Goal: Transaction & Acquisition: Book appointment/travel/reservation

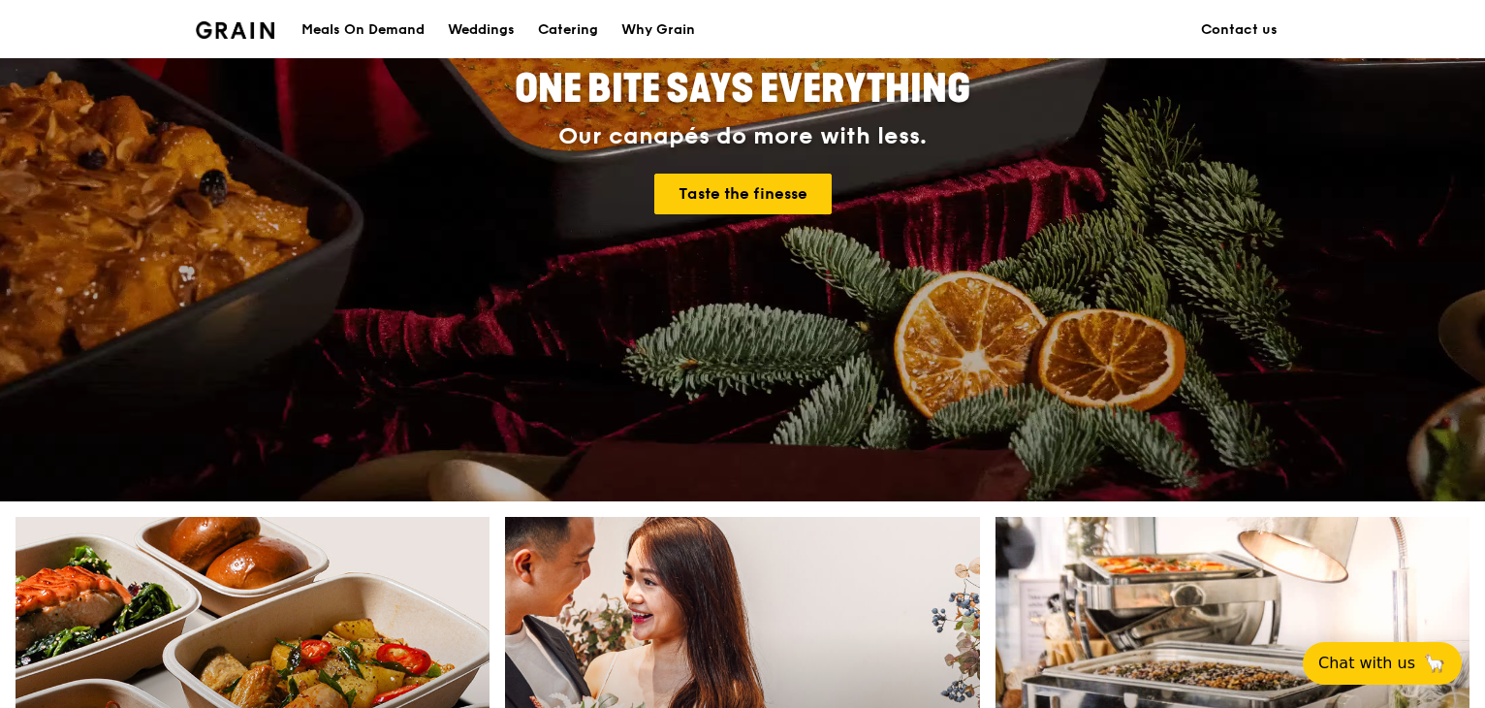
scroll to position [697, 0]
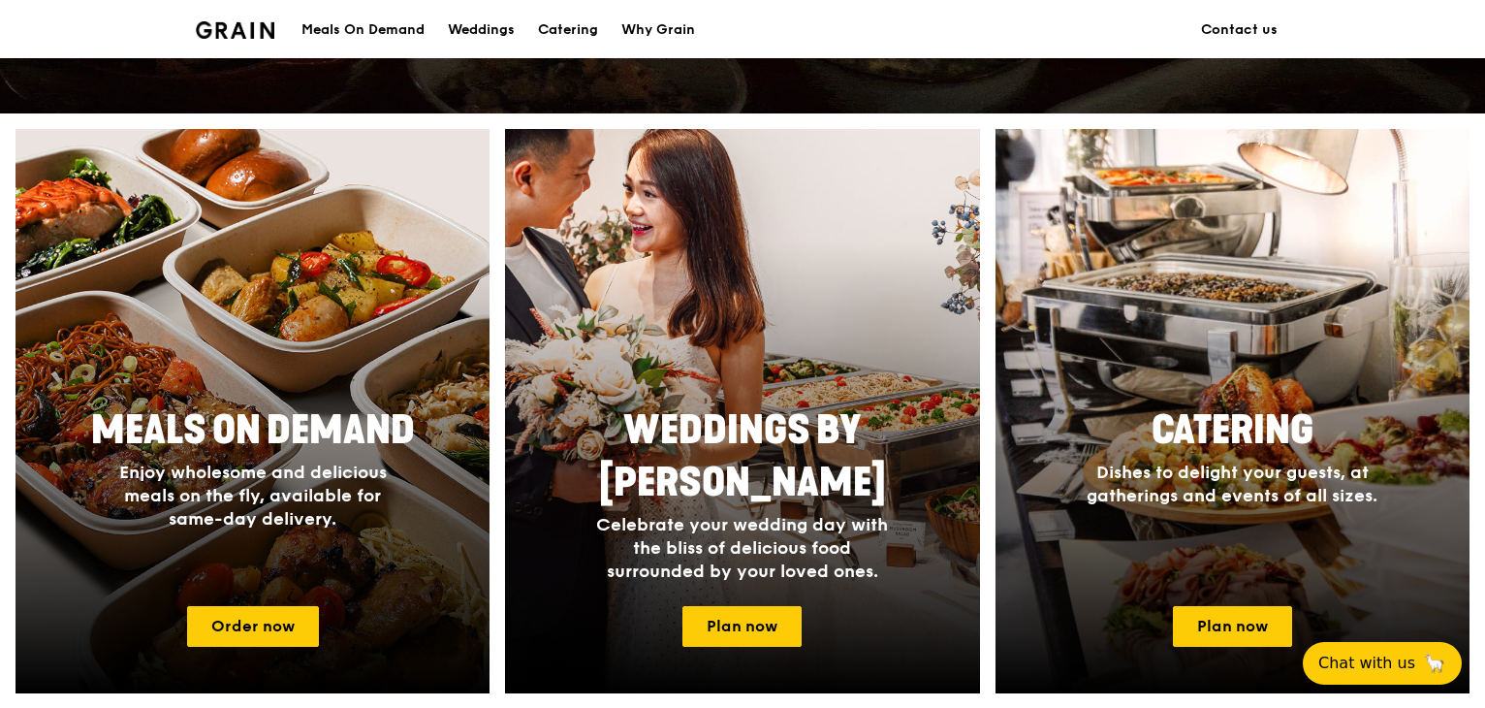
click at [986, 359] on div "Weddings by Grain Celebrate your wedding day with the bliss of delicious food s…" at bounding box center [742, 411] width 490 height 564
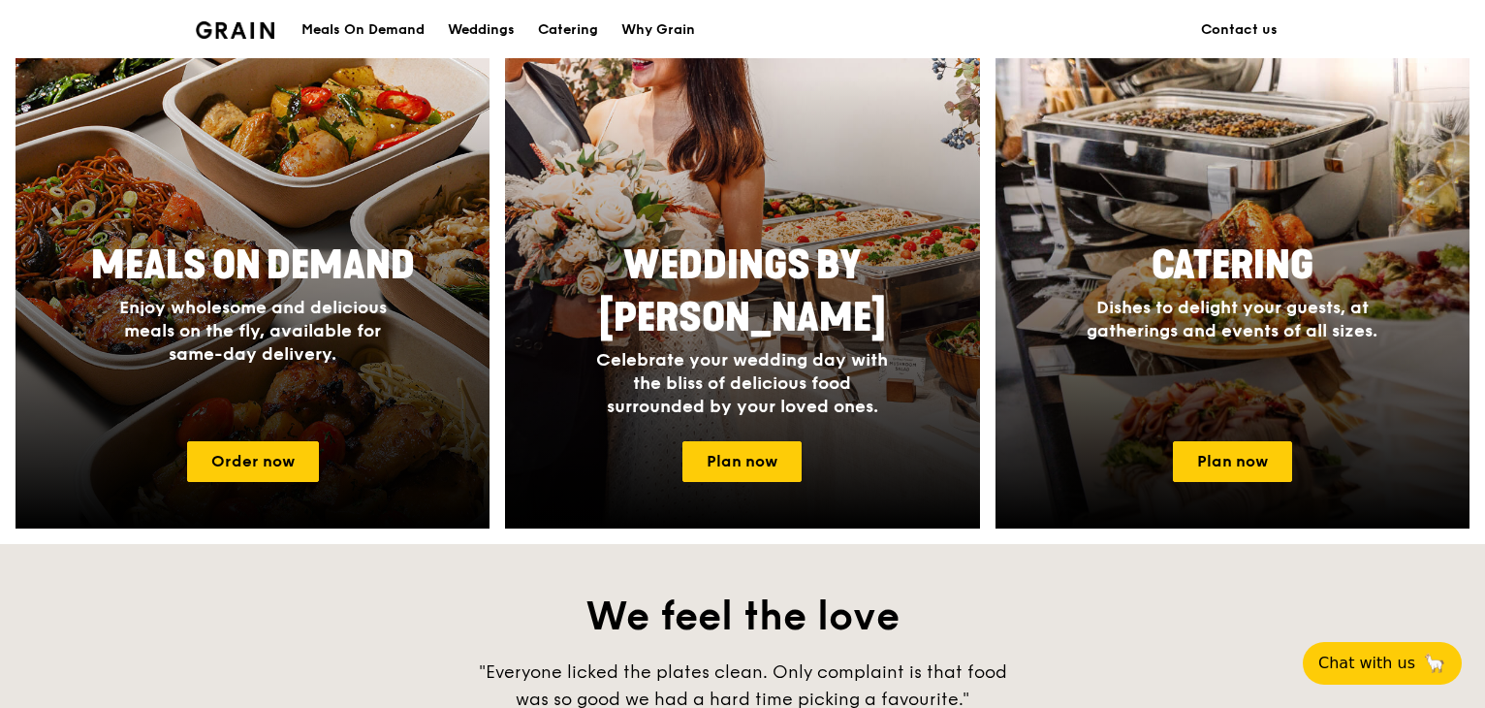
scroll to position [891, 0]
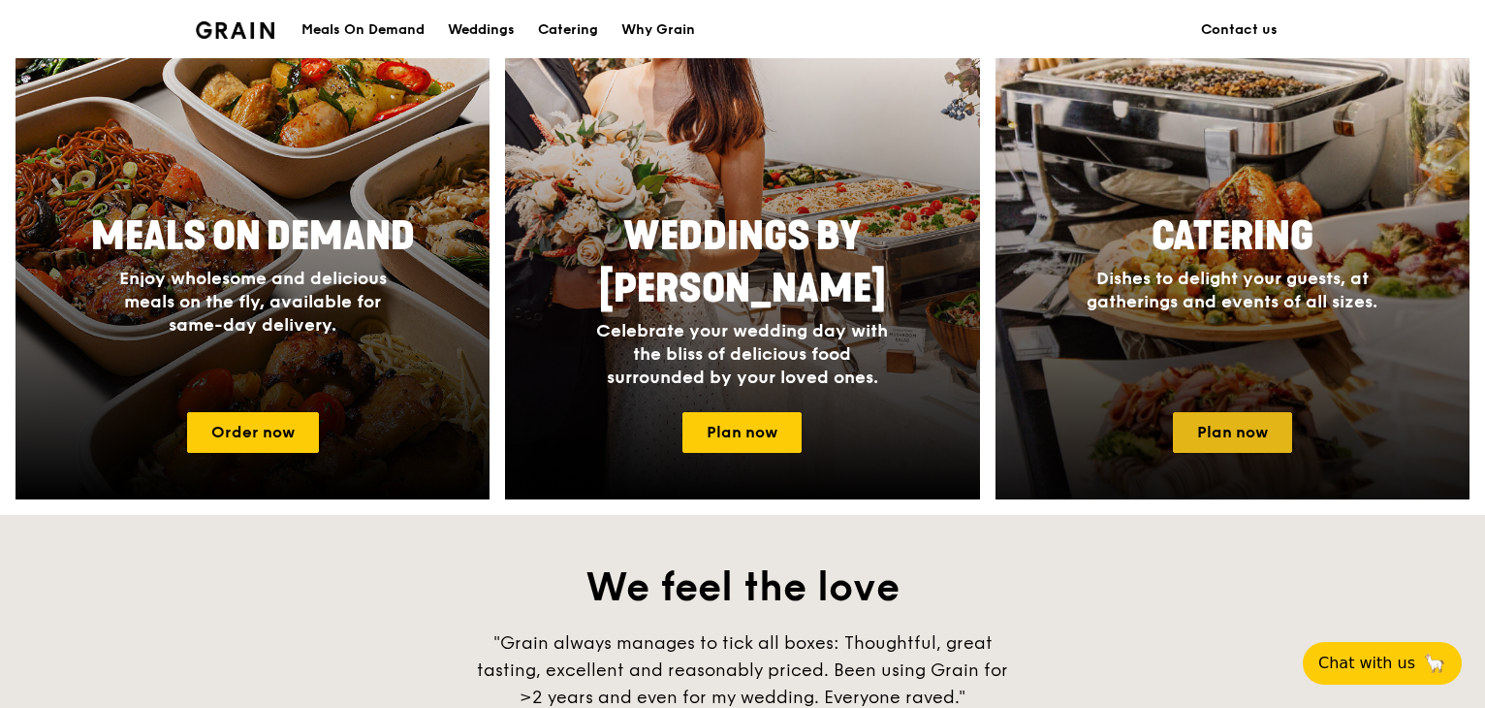
click at [1229, 435] on link "Plan now" at bounding box center [1232, 432] width 119 height 41
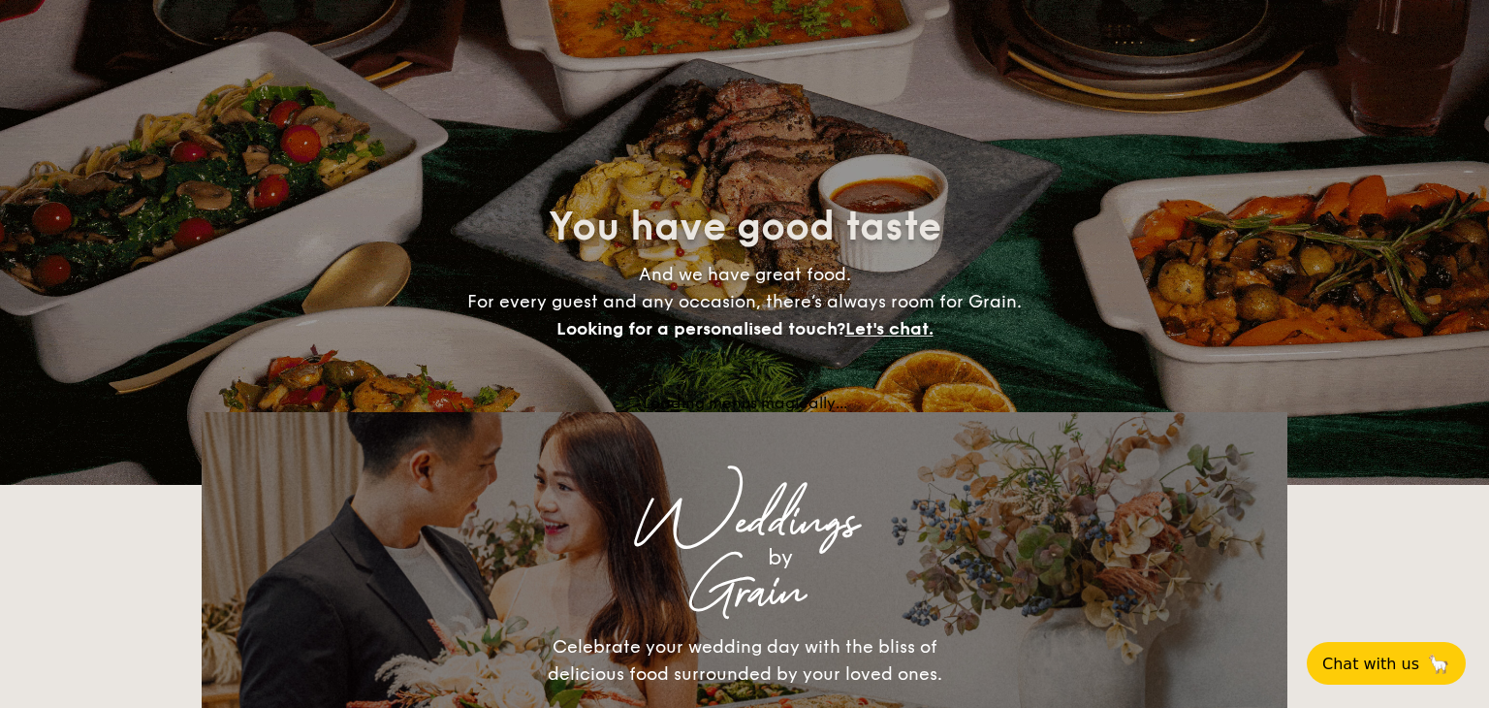
select select
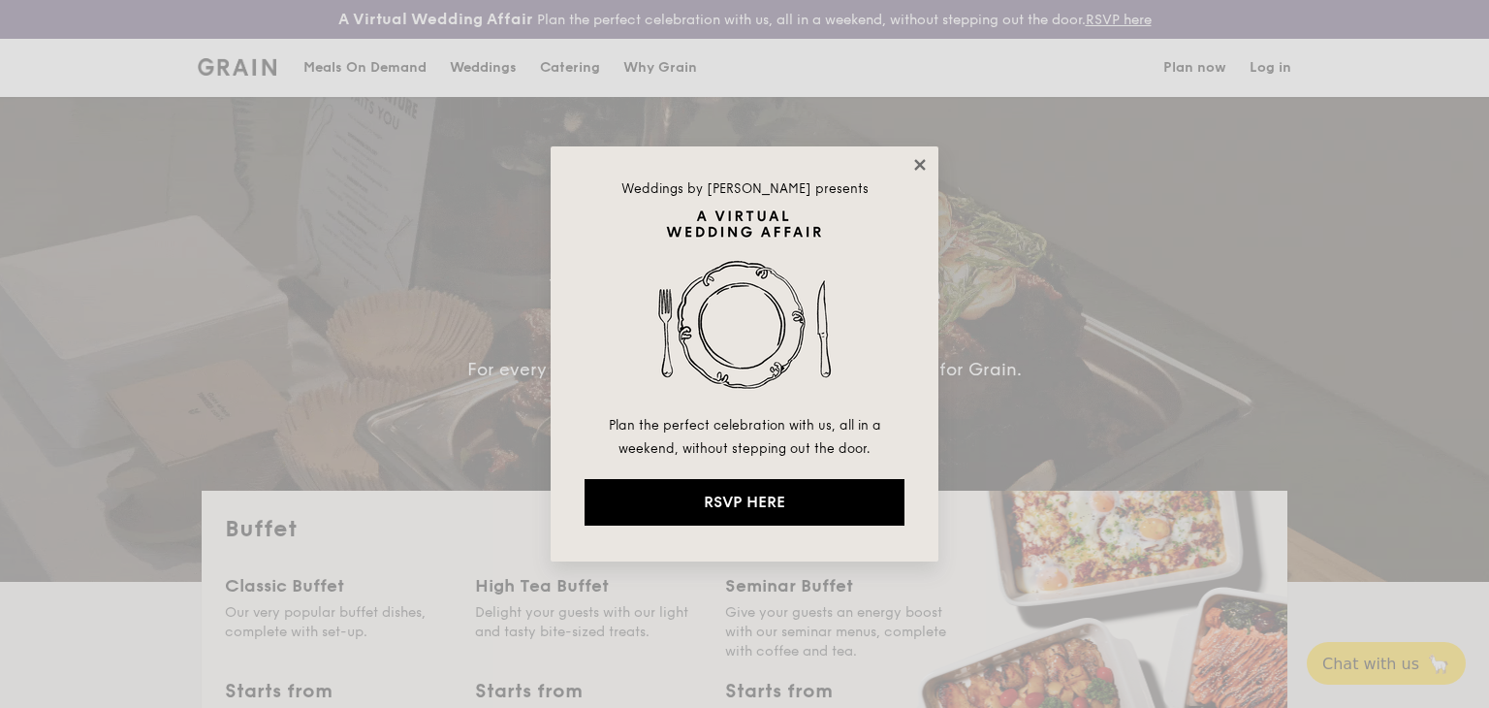
click at [916, 158] on icon at bounding box center [919, 164] width 17 height 17
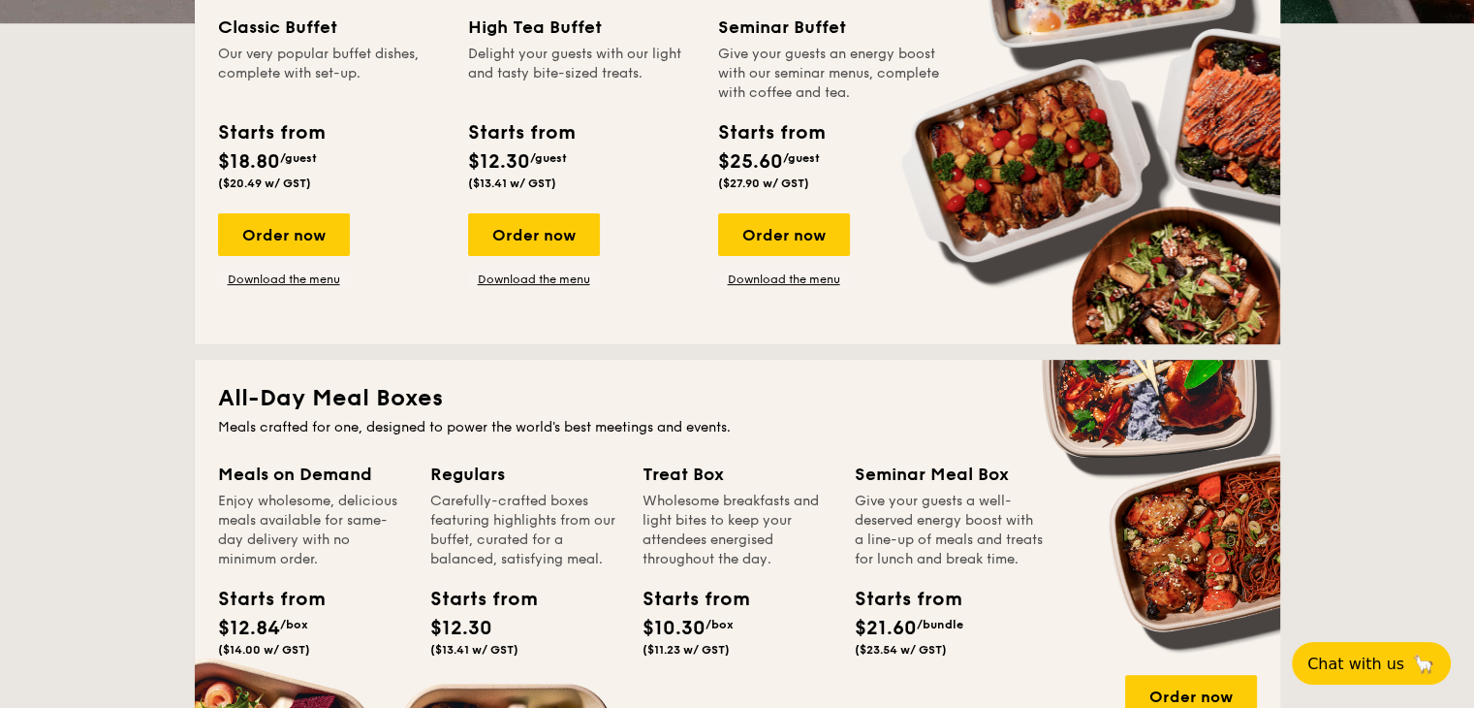
scroll to position [566, 0]
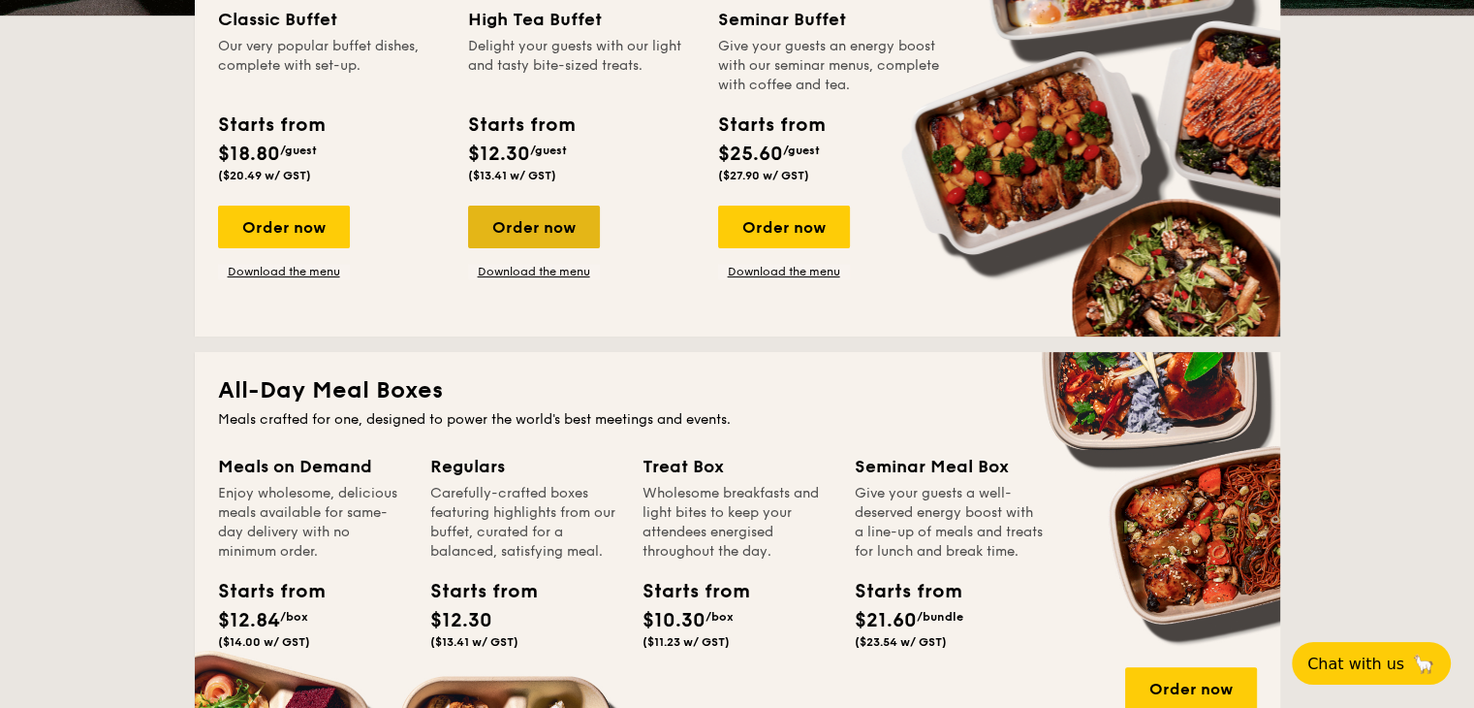
click at [563, 232] on div "Order now" at bounding box center [534, 227] width 132 height 43
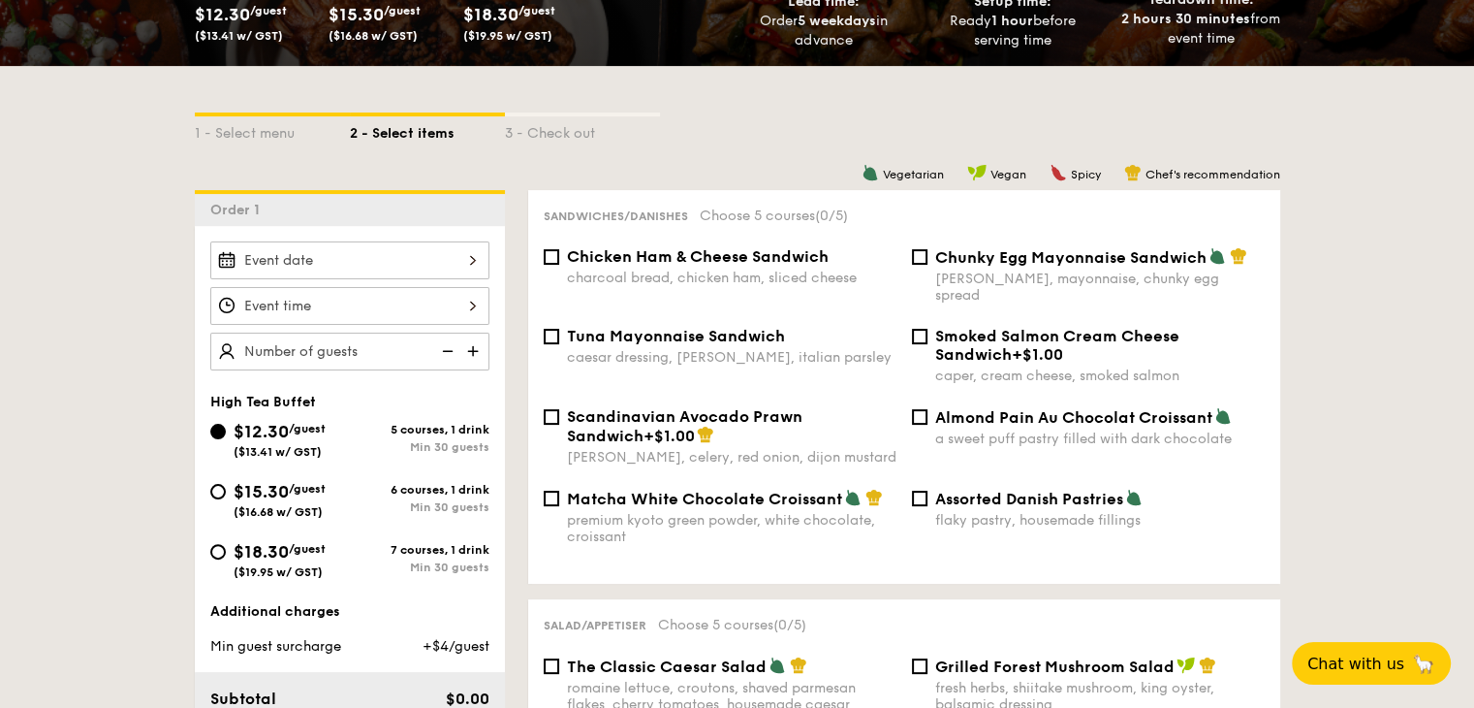
scroll to position [397, 0]
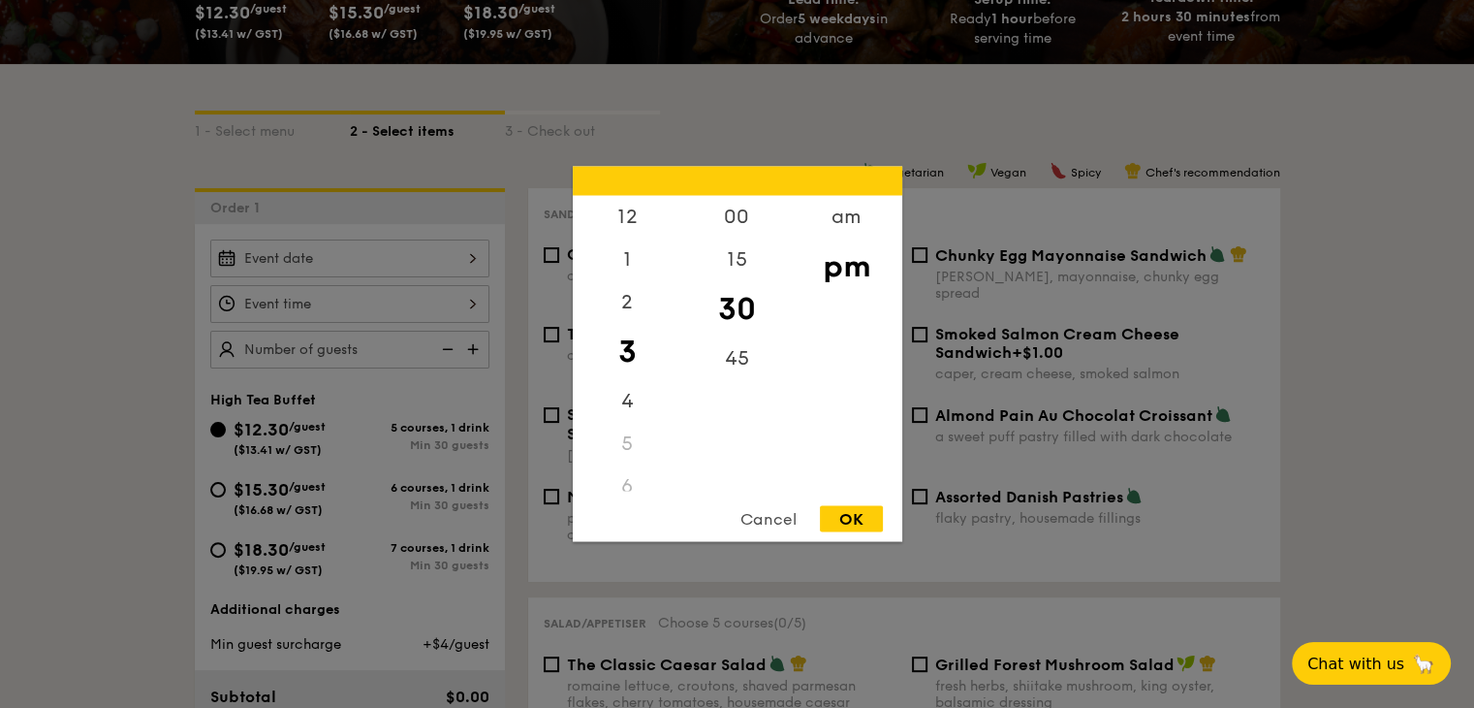
click at [427, 295] on div "12 1 2 3 4 5 6 7 8 9 10 11 00 15 30 45 am pm Cancel OK" at bounding box center [349, 304] width 279 height 38
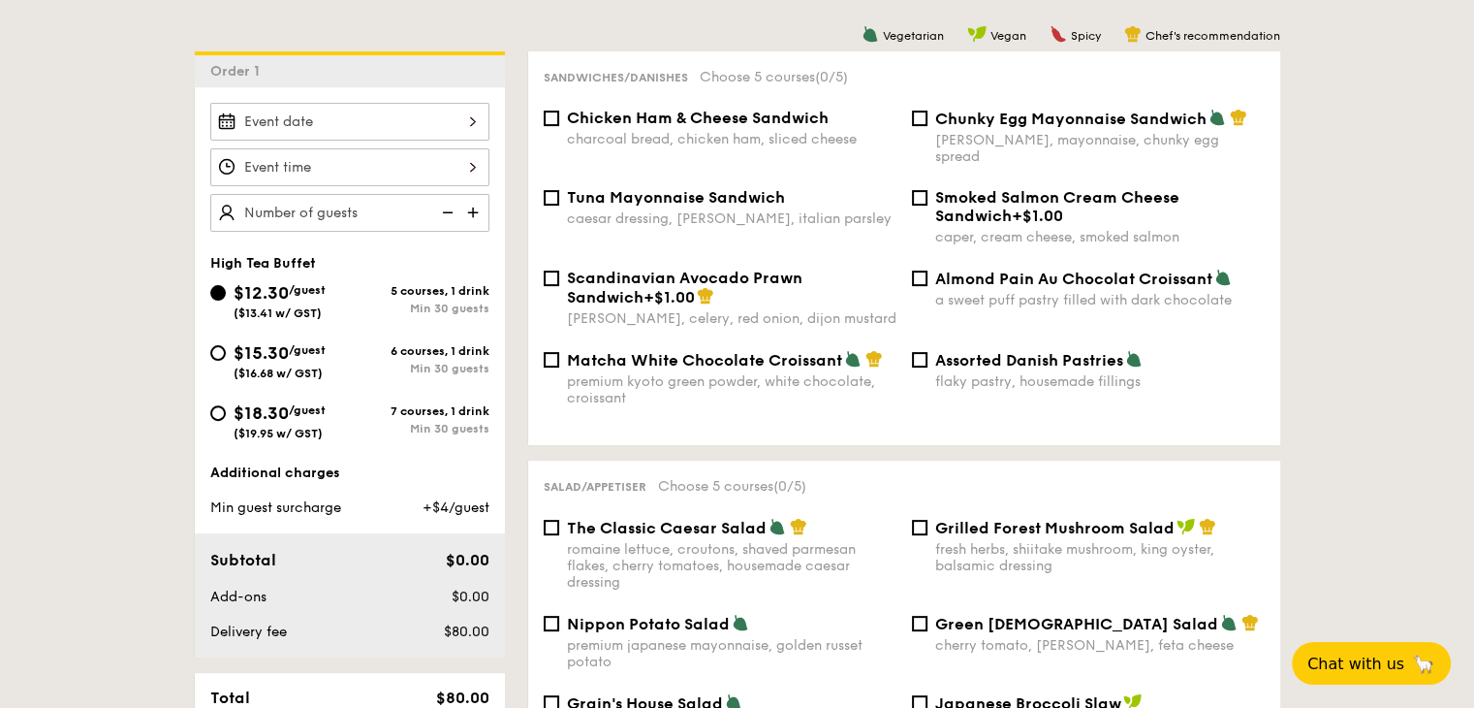
scroll to position [522, 0]
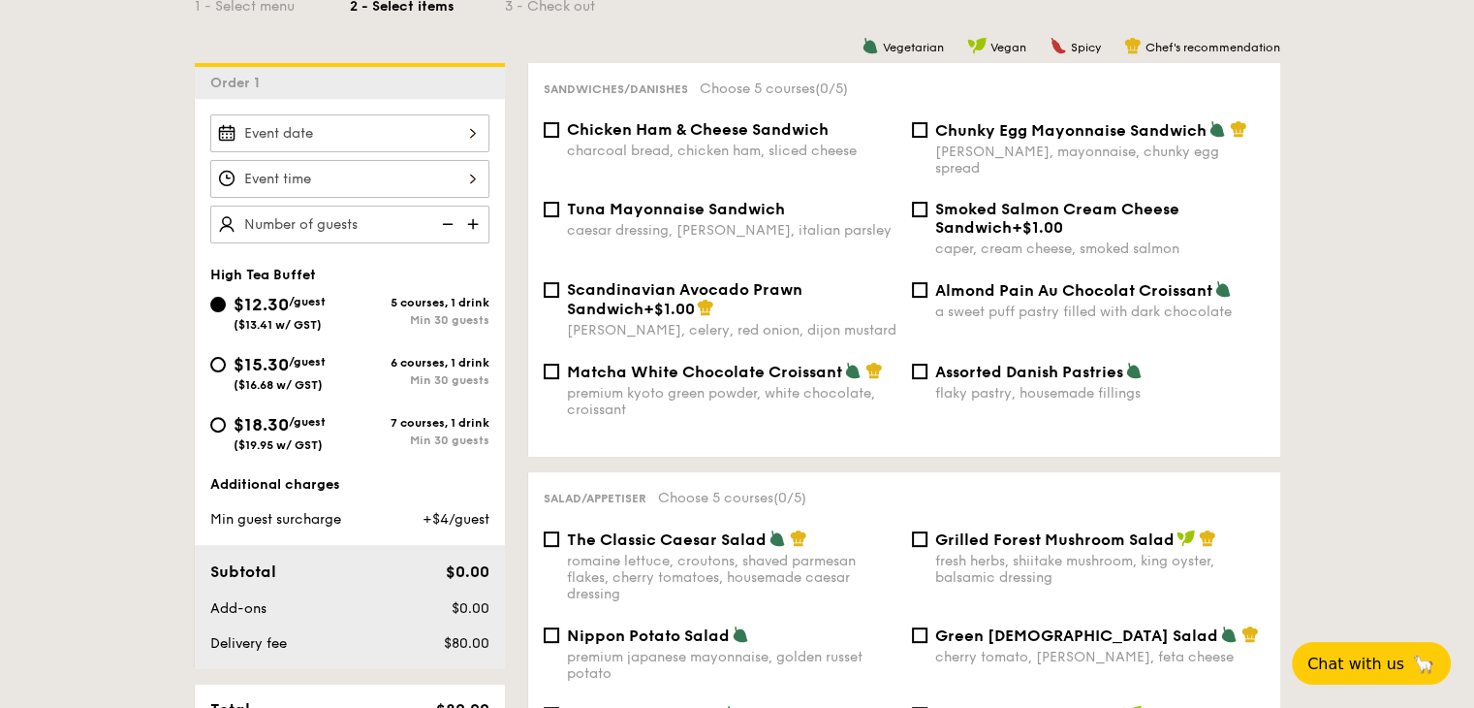
click at [261, 363] on span "$15.30" at bounding box center [261, 364] width 55 height 21
click at [226, 363] on input "$15.30 /guest ($16.68 w/ GST) 6 courses, 1 drink Min 30 guests" at bounding box center [218, 365] width 16 height 16
radio input "true"
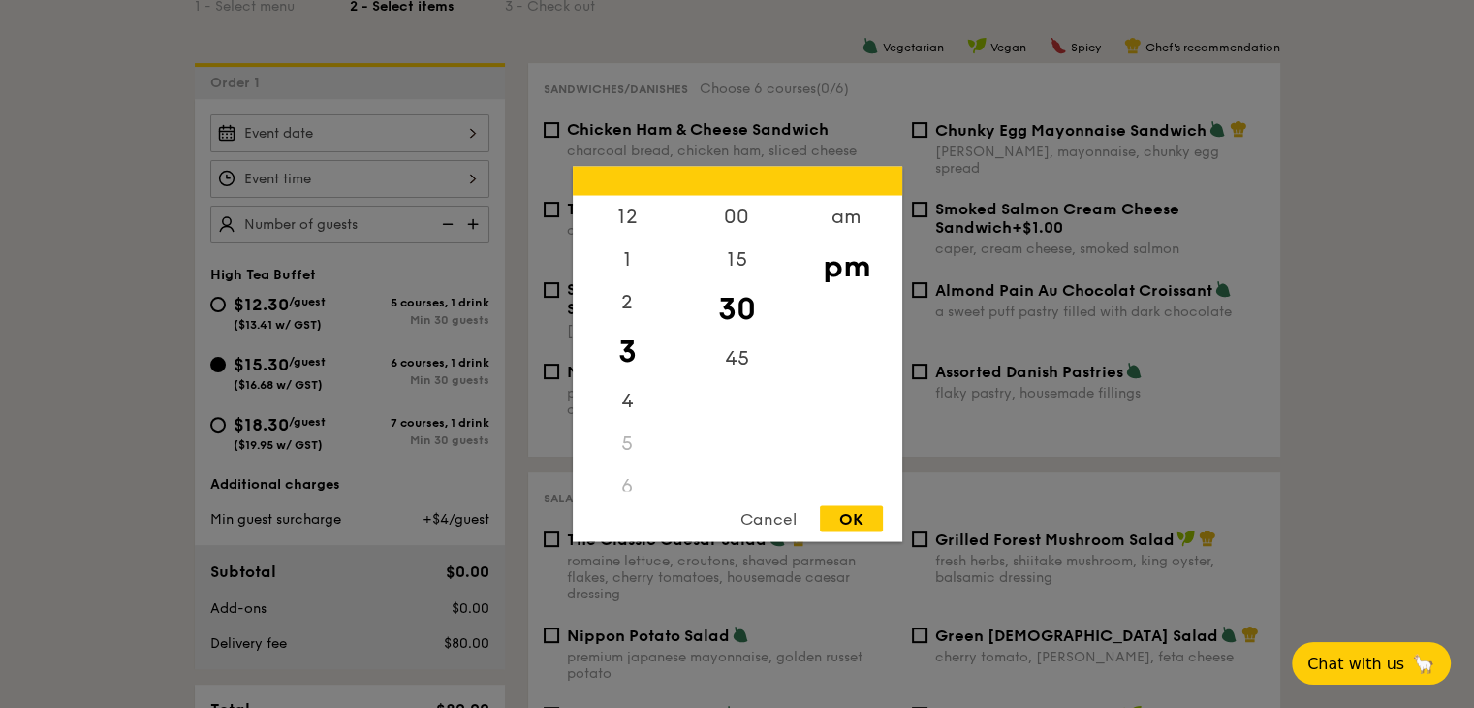
click at [301, 171] on div "12 1 2 3 4 5 6 7 8 9 10 11 00 15 30 45 am pm Cancel OK" at bounding box center [349, 179] width 279 height 38
click at [89, 221] on div at bounding box center [737, 354] width 1474 height 708
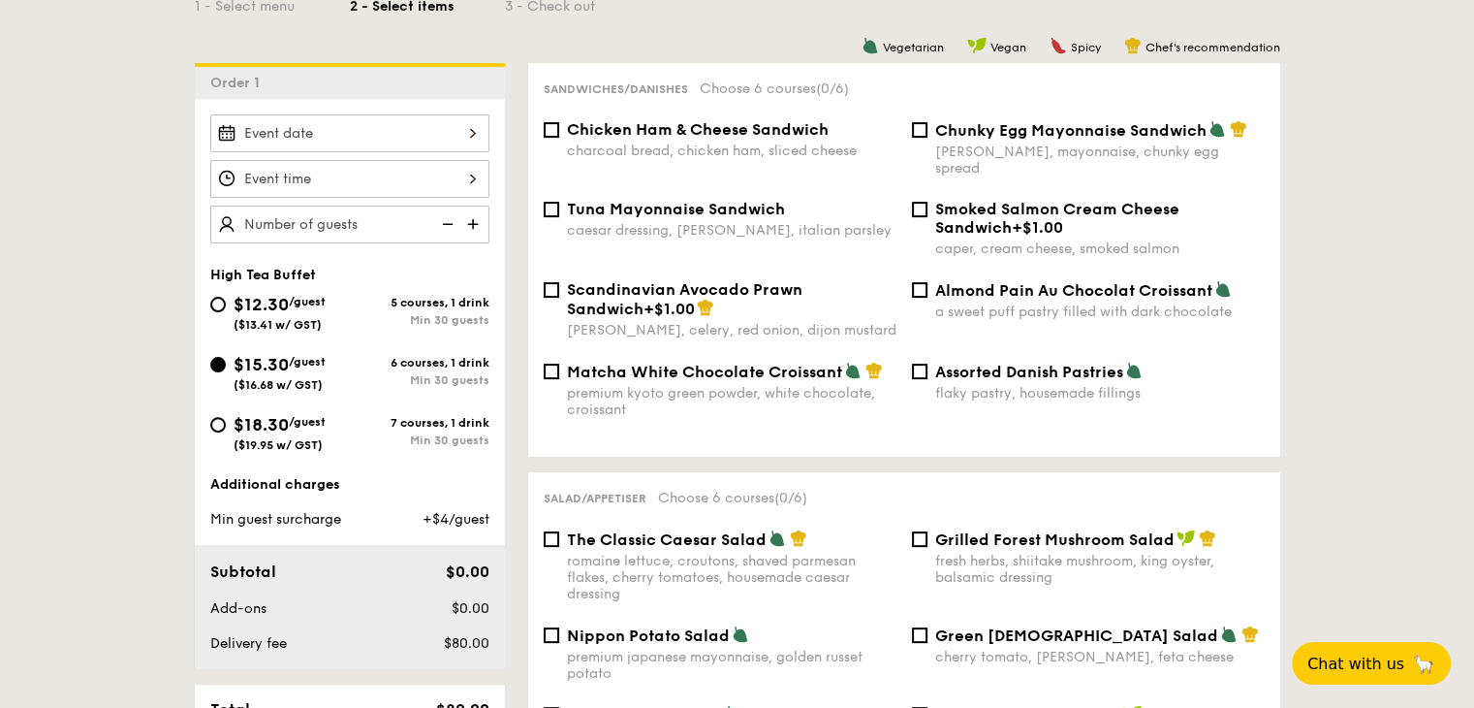
click at [258, 319] on span "($13.41 w/ GST)" at bounding box center [278, 325] width 88 height 14
click at [226, 312] on input "$12.30 /guest ($13.41 w/ GST) 5 courses, 1 drink Min 30 guests" at bounding box center [218, 305] width 16 height 16
radio input "true"
click at [469, 231] on img at bounding box center [474, 224] width 29 height 37
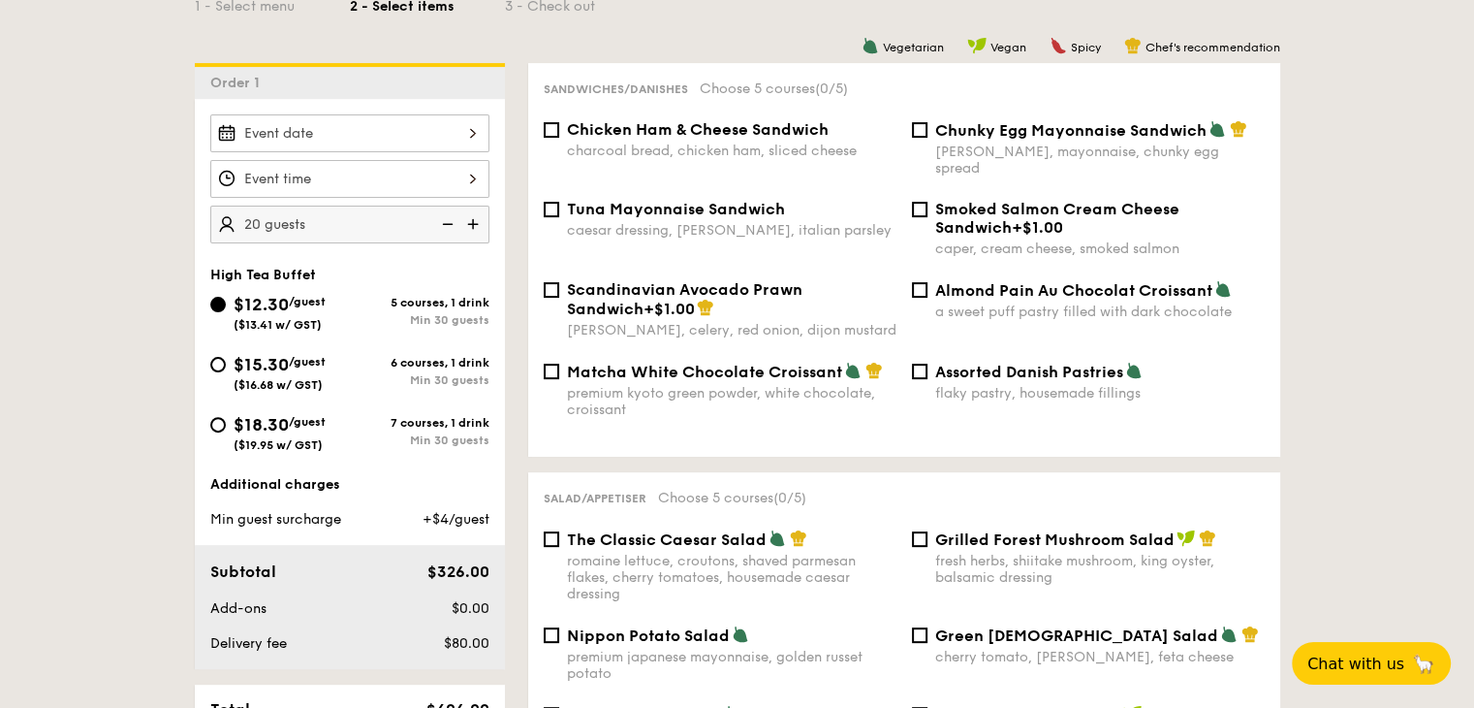
click at [477, 228] on img at bounding box center [474, 224] width 29 height 37
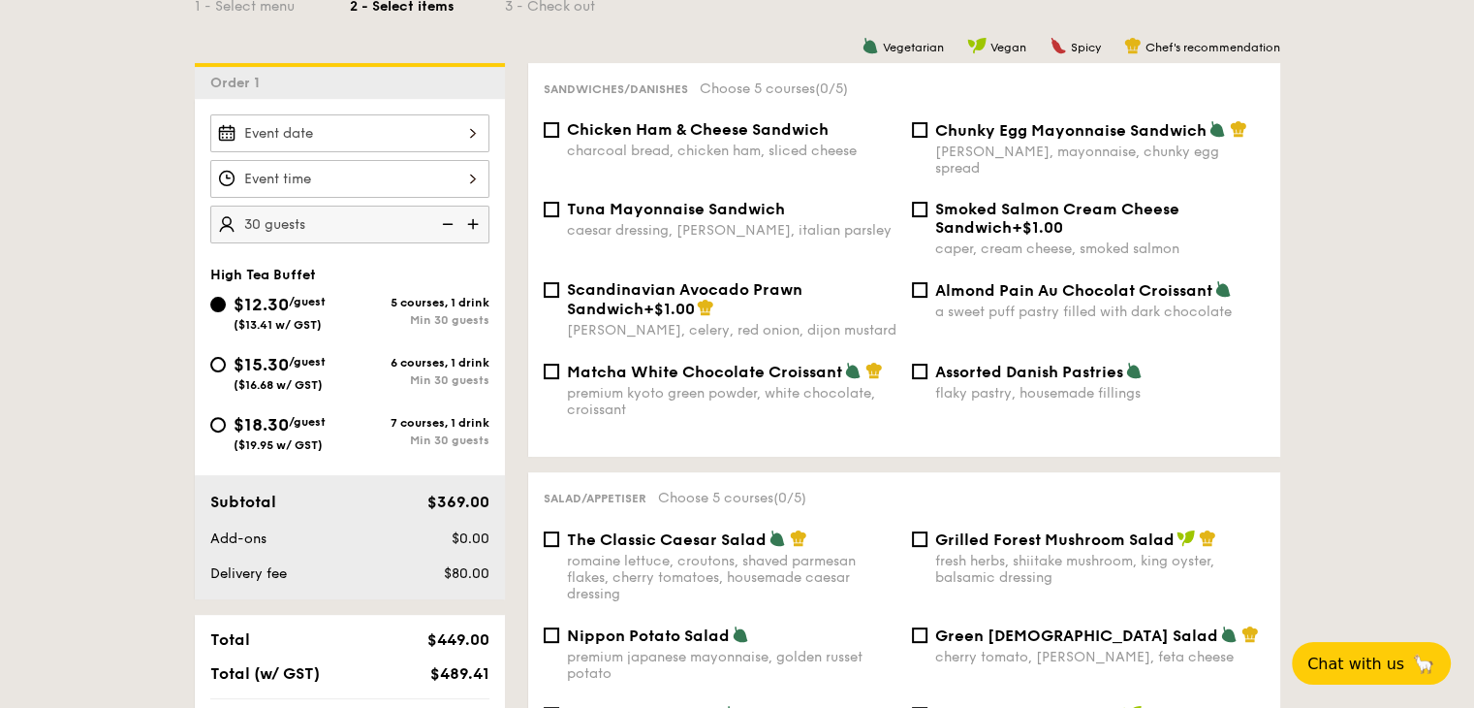
click at [452, 228] on img at bounding box center [445, 224] width 29 height 37
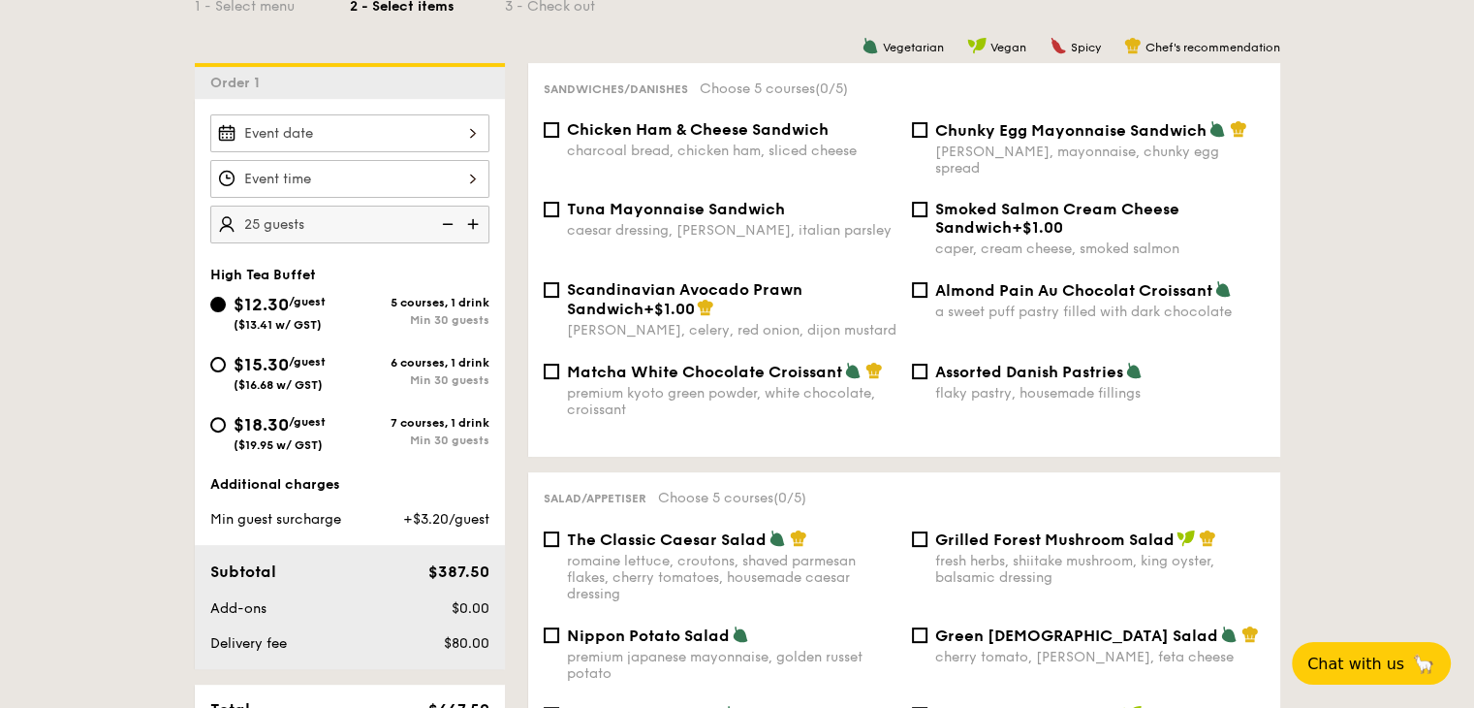
click at [452, 228] on img at bounding box center [445, 224] width 29 height 37
click at [442, 227] on img at bounding box center [445, 224] width 29 height 37
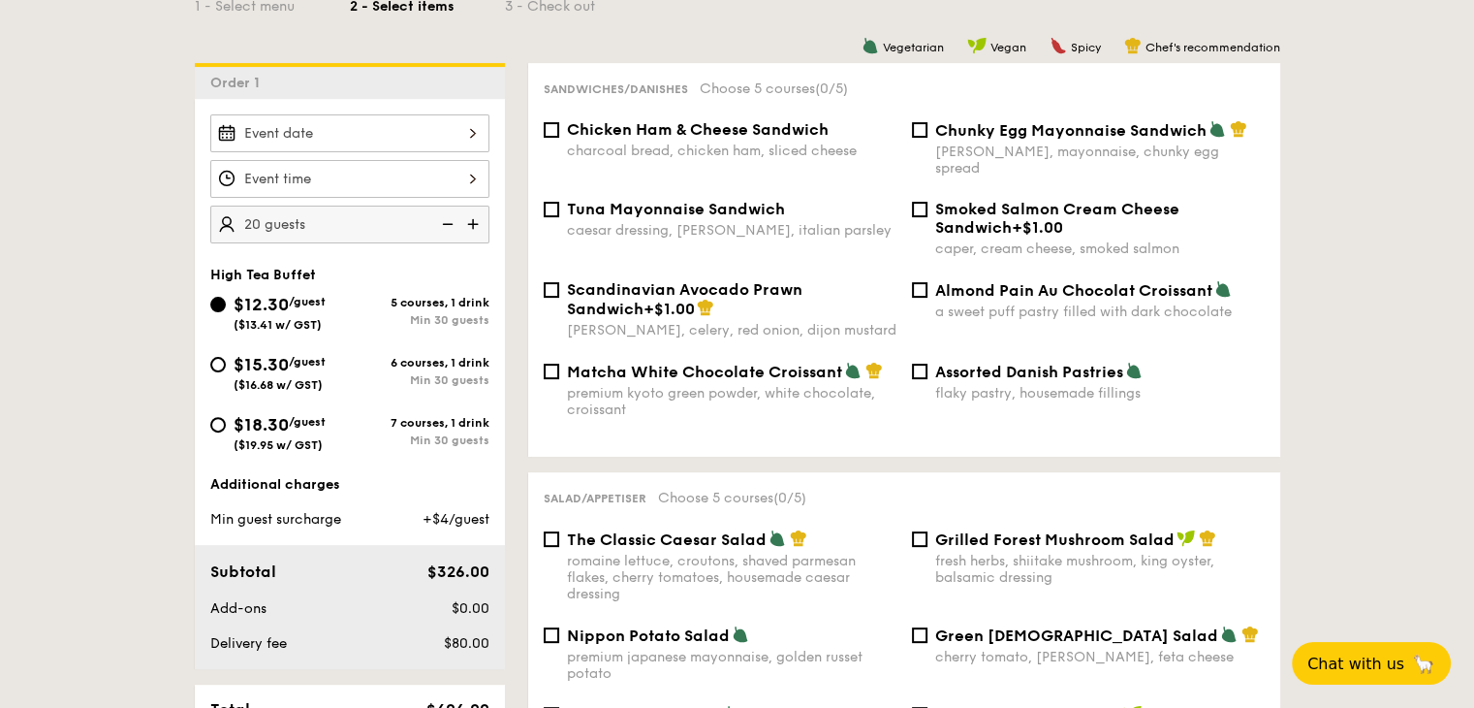
click at [442, 227] on img at bounding box center [445, 224] width 29 height 37
click at [469, 224] on img at bounding box center [474, 224] width 29 height 37
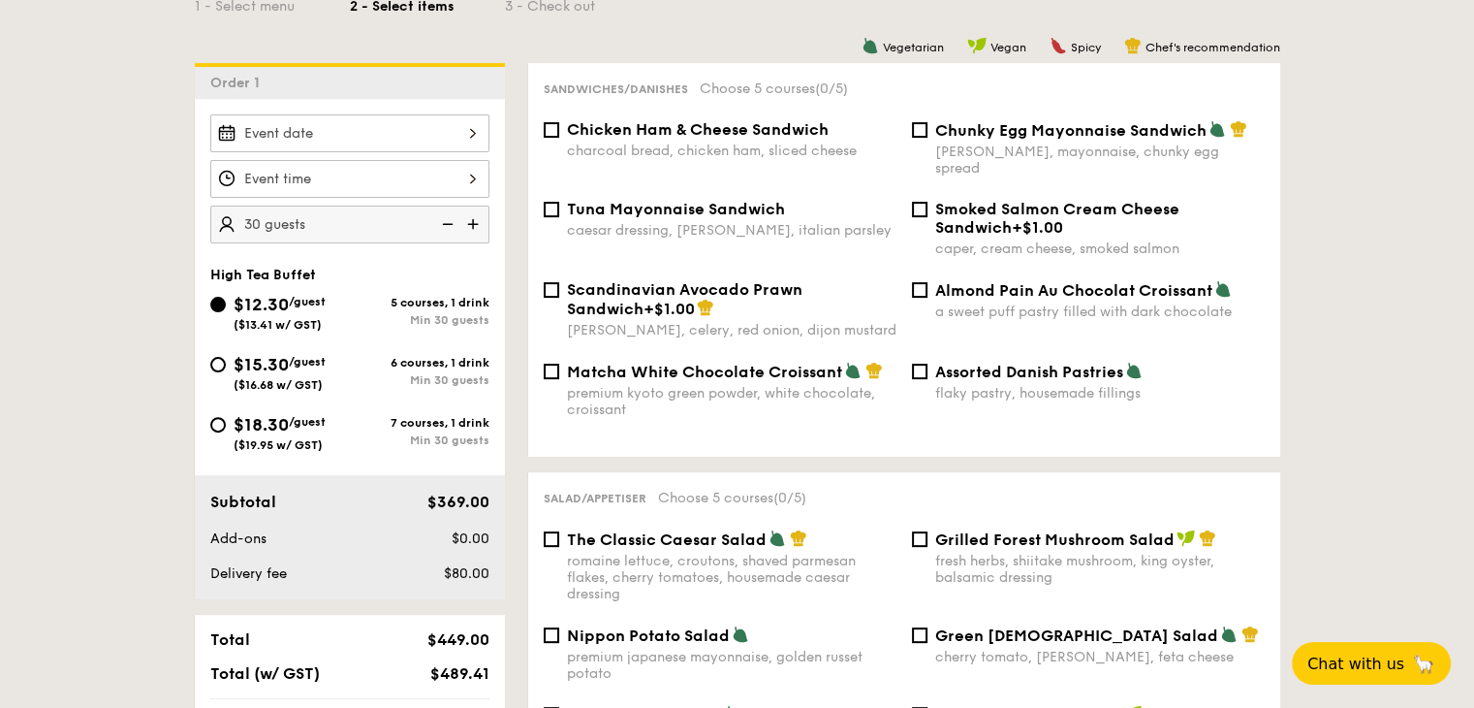
click at [453, 224] on img at bounding box center [445, 224] width 29 height 37
type input "25 guests"
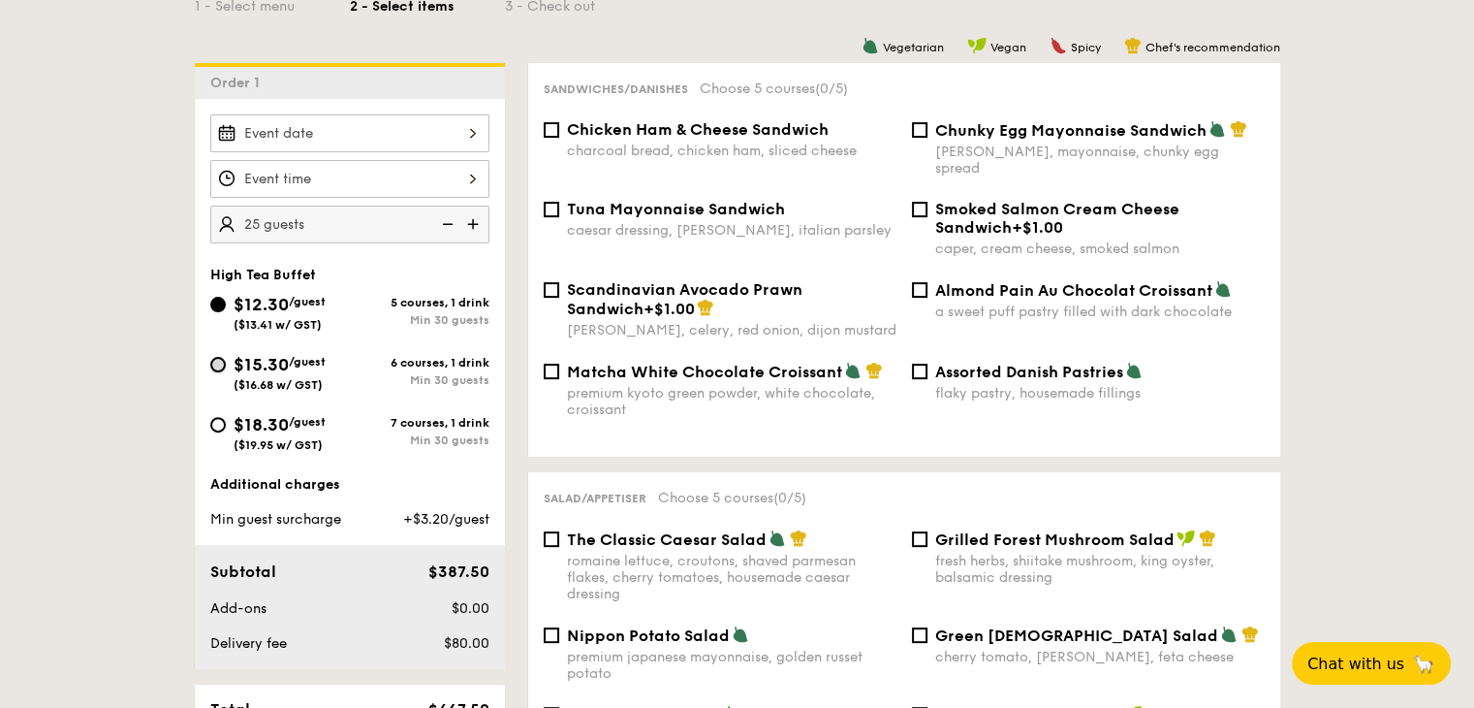
click at [223, 362] on input "$15.30 /guest ($16.68 w/ GST) 6 courses, 1 drink Min 30 guests" at bounding box center [218, 365] width 16 height 16
radio input "true"
click at [473, 220] on img at bounding box center [474, 224] width 29 height 37
type input "30 guests"
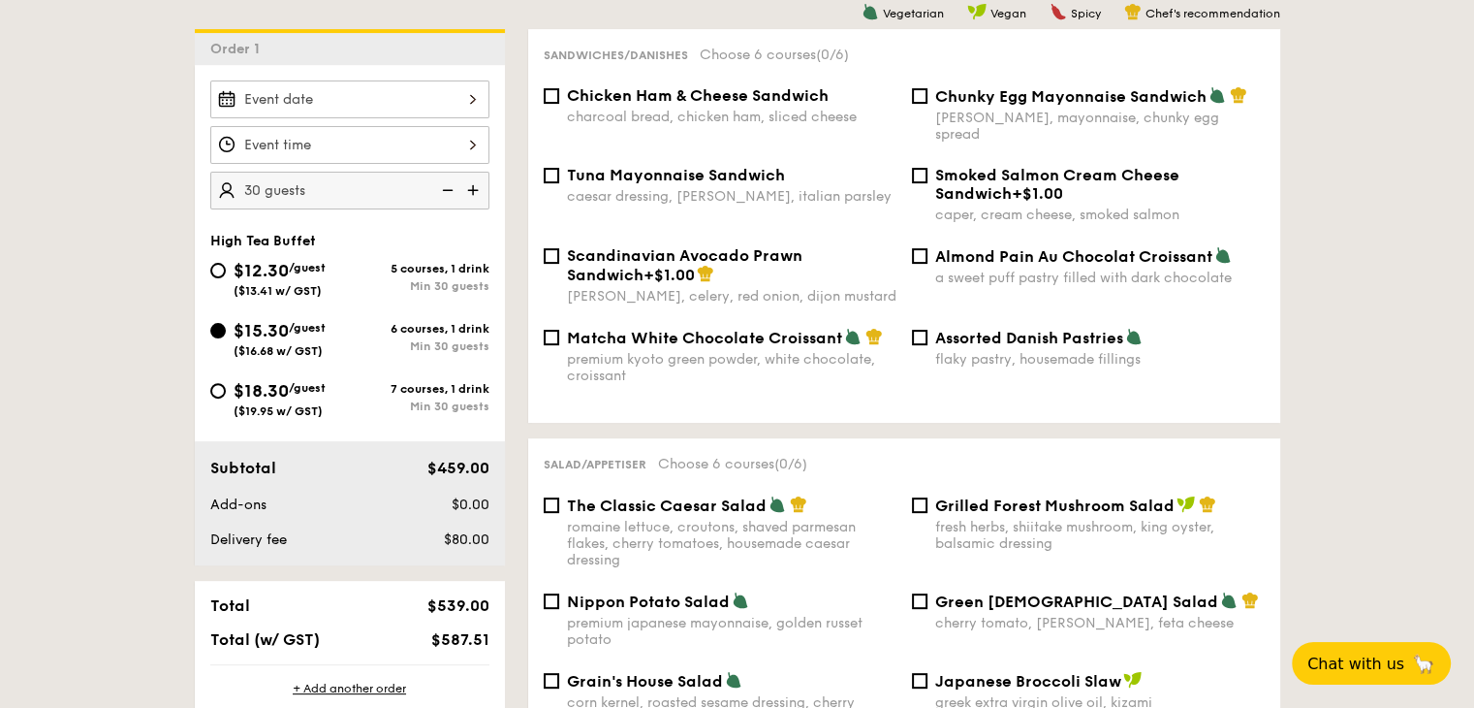
scroll to position [550, 0]
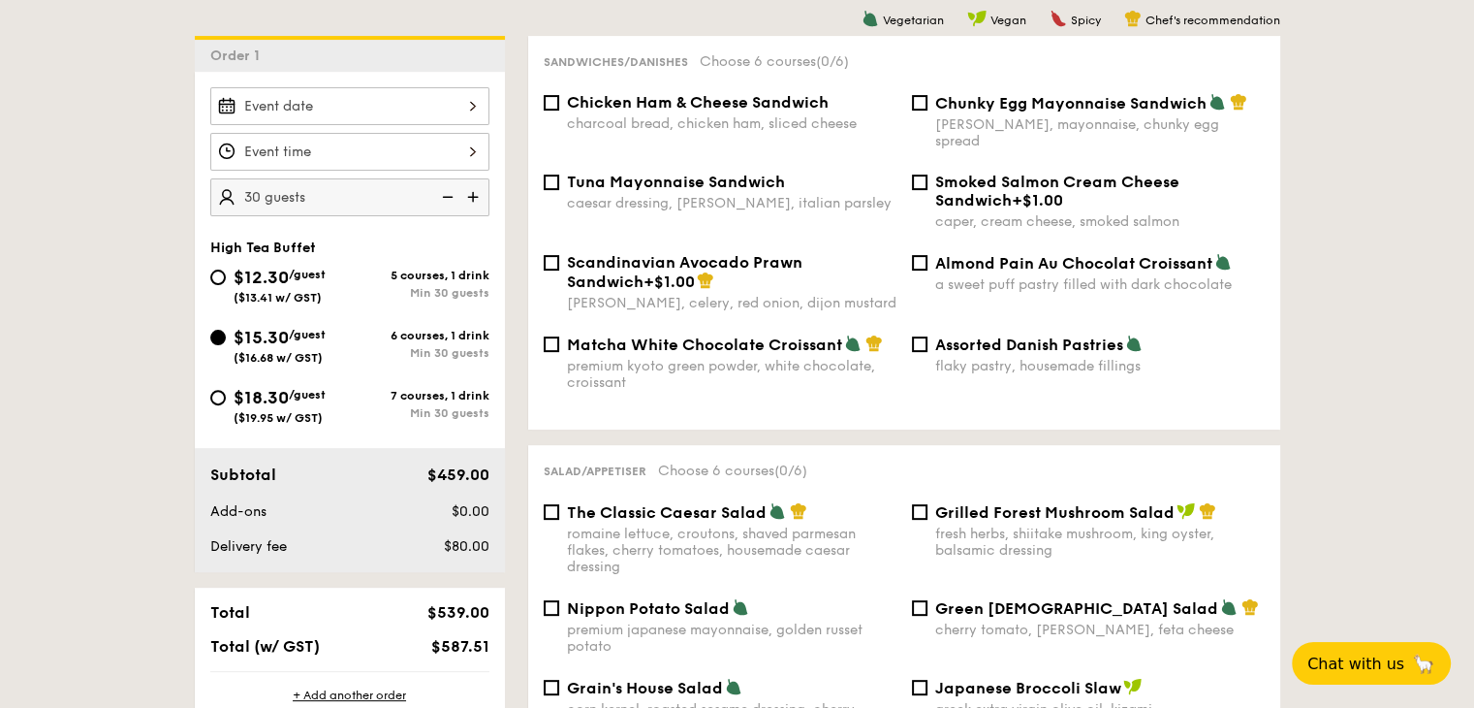
drag, startPoint x: 138, startPoint y: 357, endPoint x: 174, endPoint y: 303, distance: 64.8
click at [219, 281] on input "$12.30 /guest ($13.41 w/ GST) 5 courses, 1 drink Min 30 guests" at bounding box center [218, 277] width 16 height 16
radio input "true"
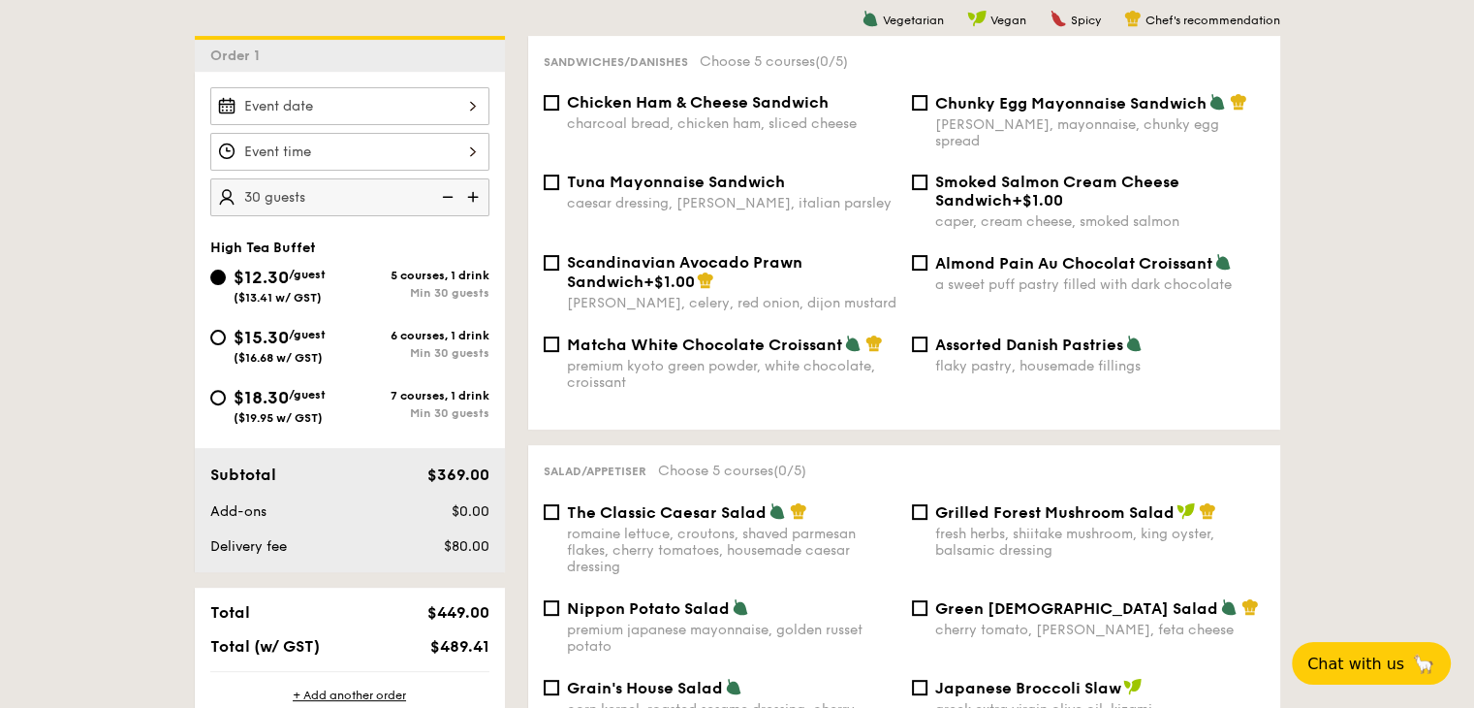
click at [396, 144] on div at bounding box center [349, 152] width 279 height 38
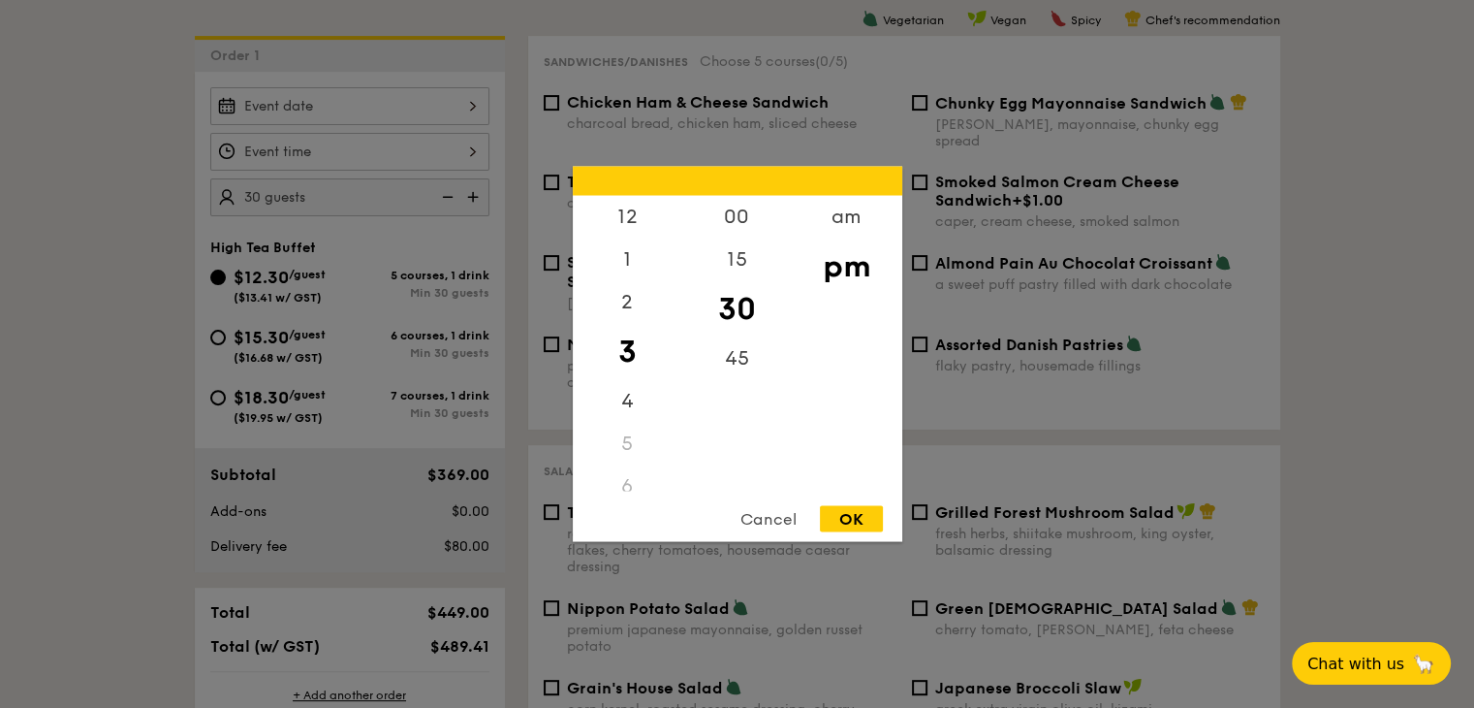
click at [401, 110] on div at bounding box center [737, 354] width 1474 height 708
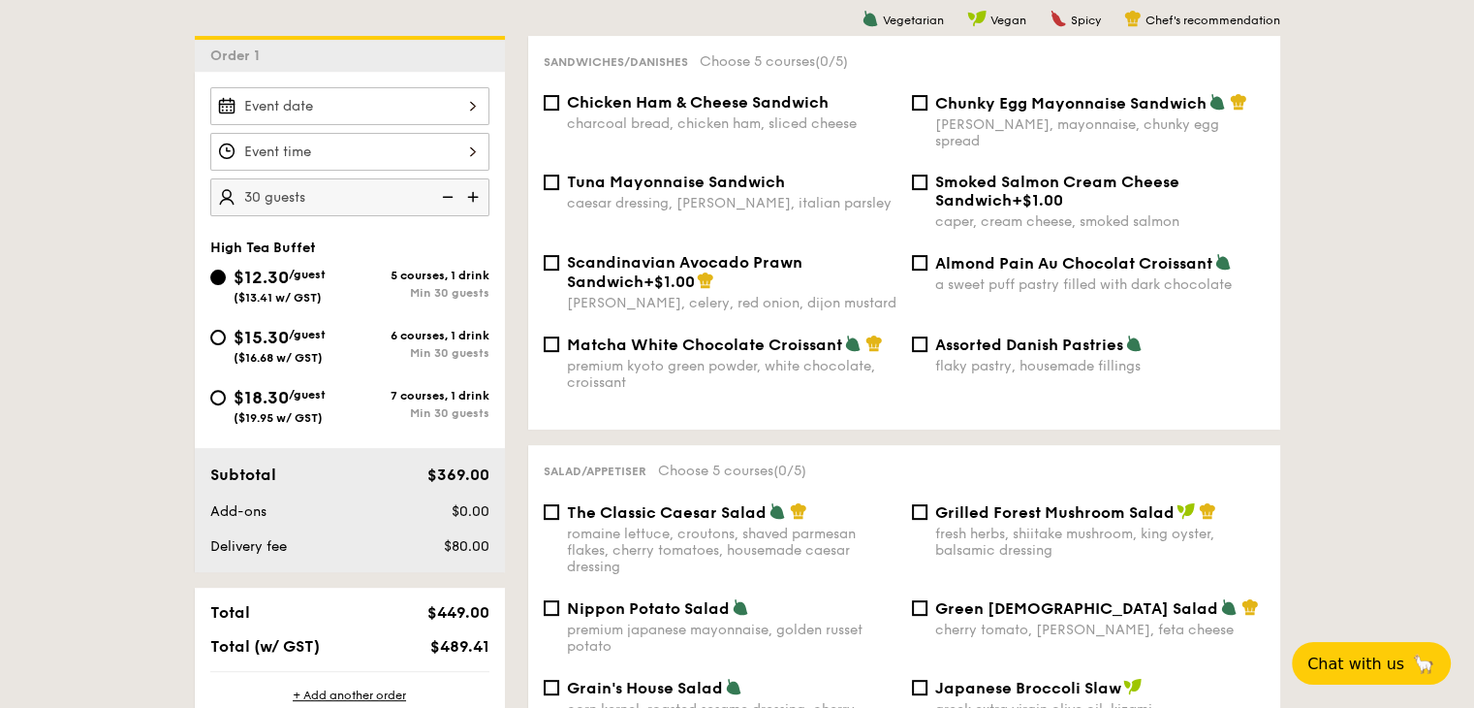
click at [377, 159] on div at bounding box center [349, 152] width 279 height 38
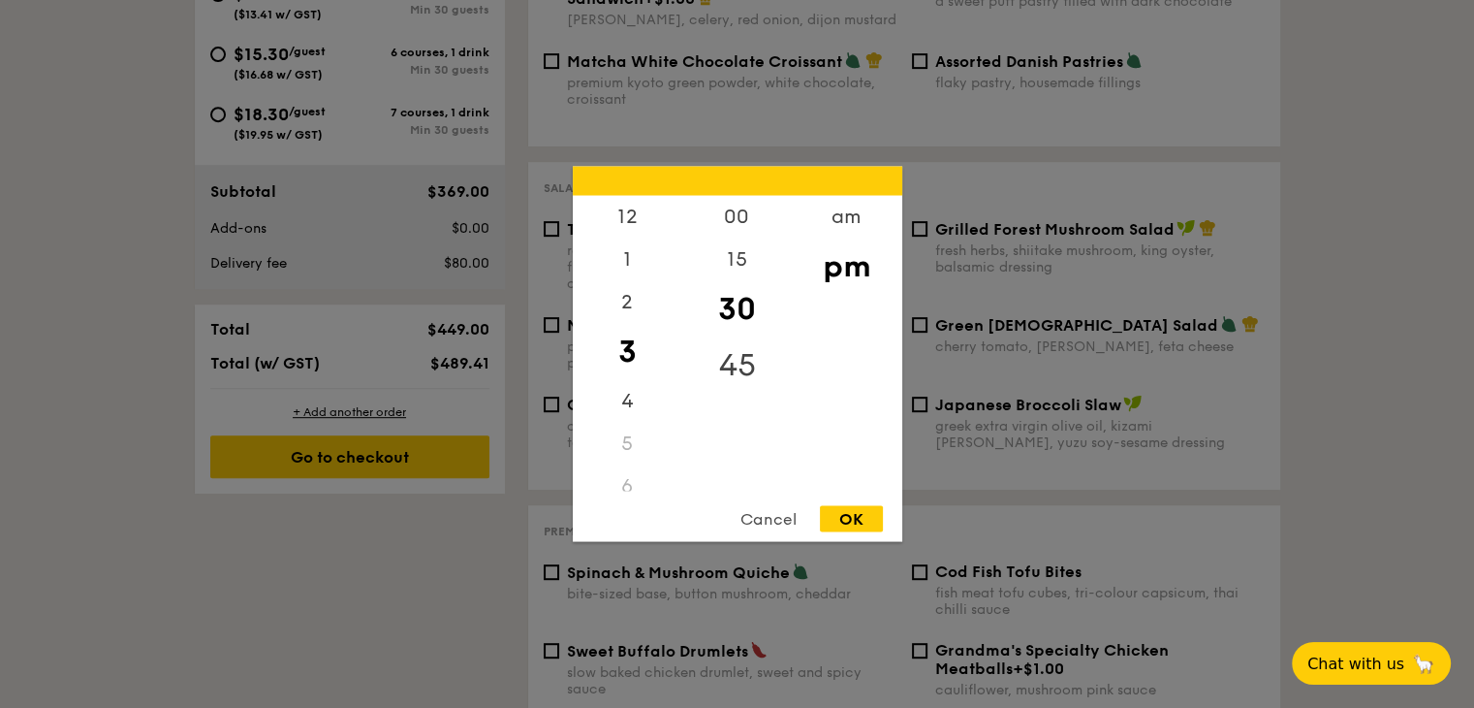
scroll to position [840, 0]
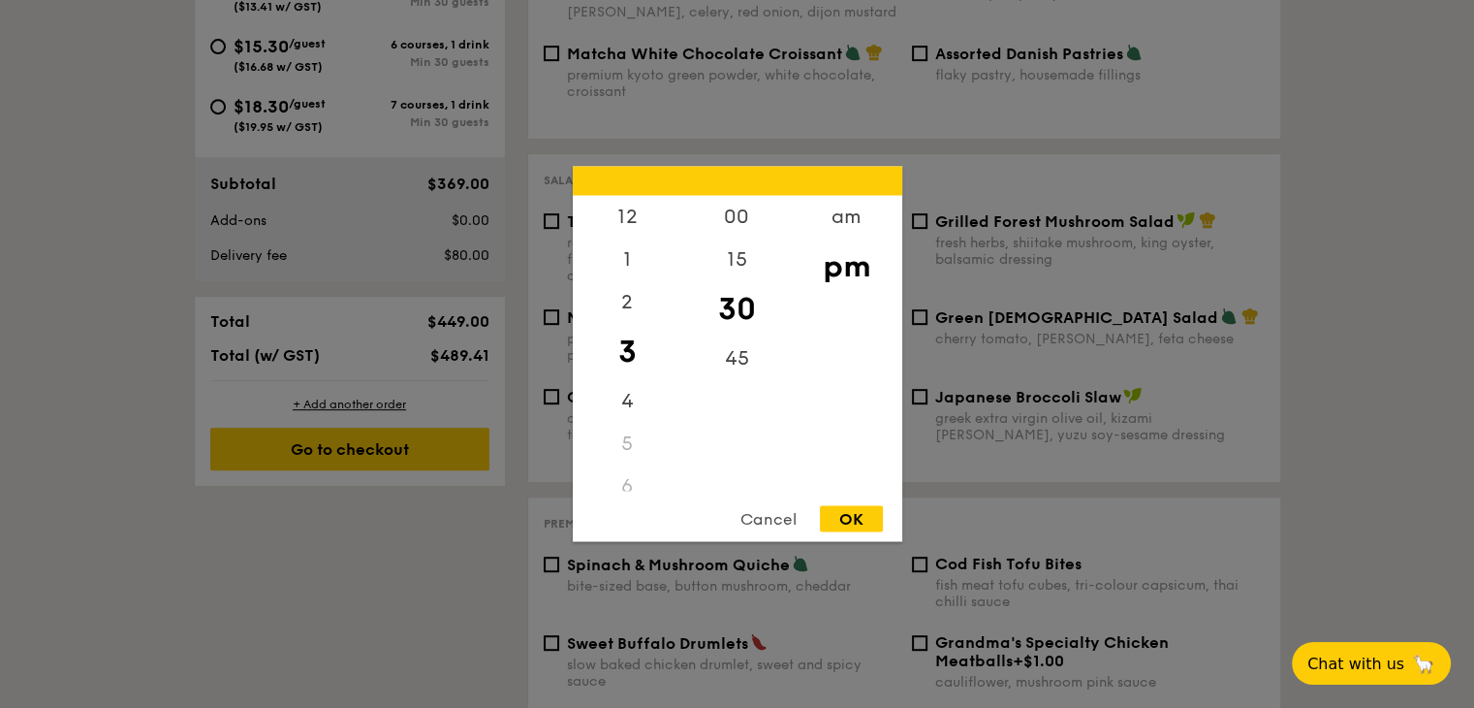
click at [634, 346] on div "3" at bounding box center [628, 352] width 110 height 56
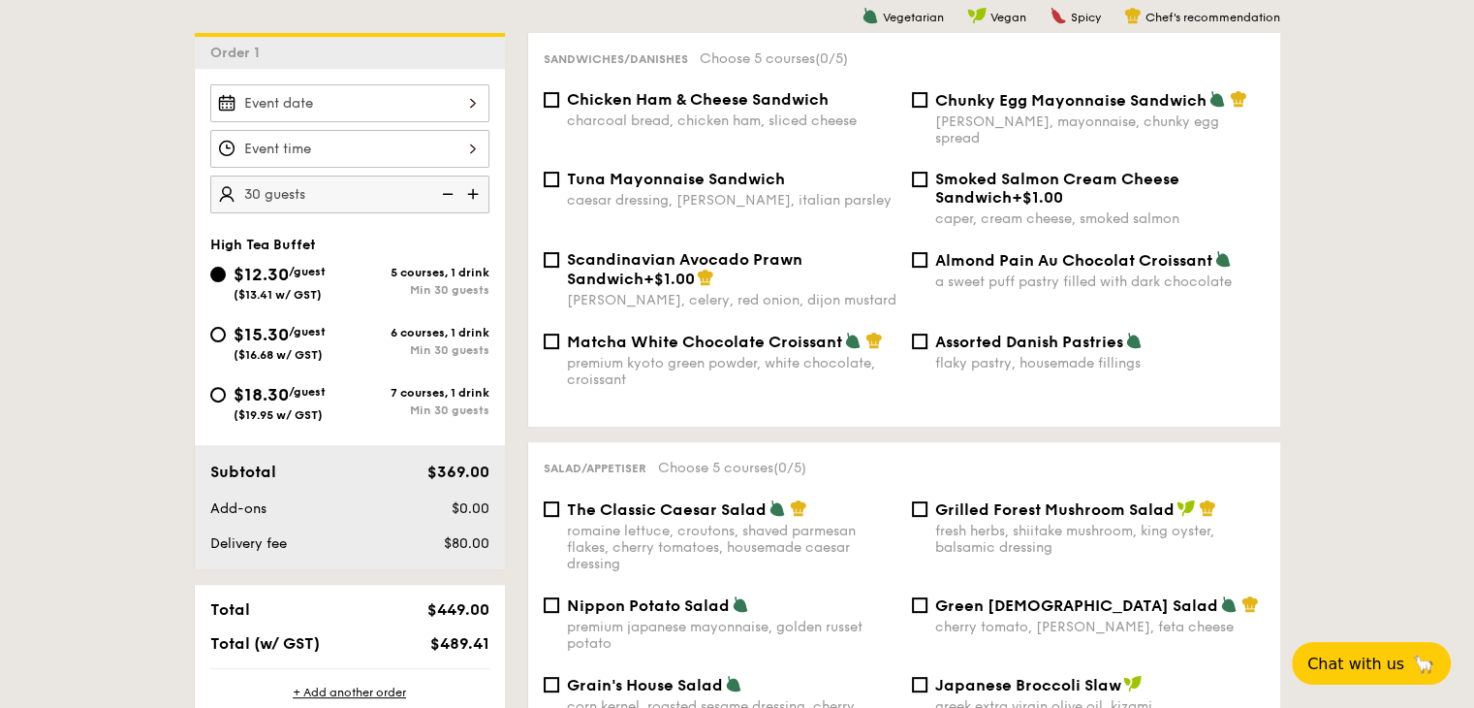
scroll to position [550, 0]
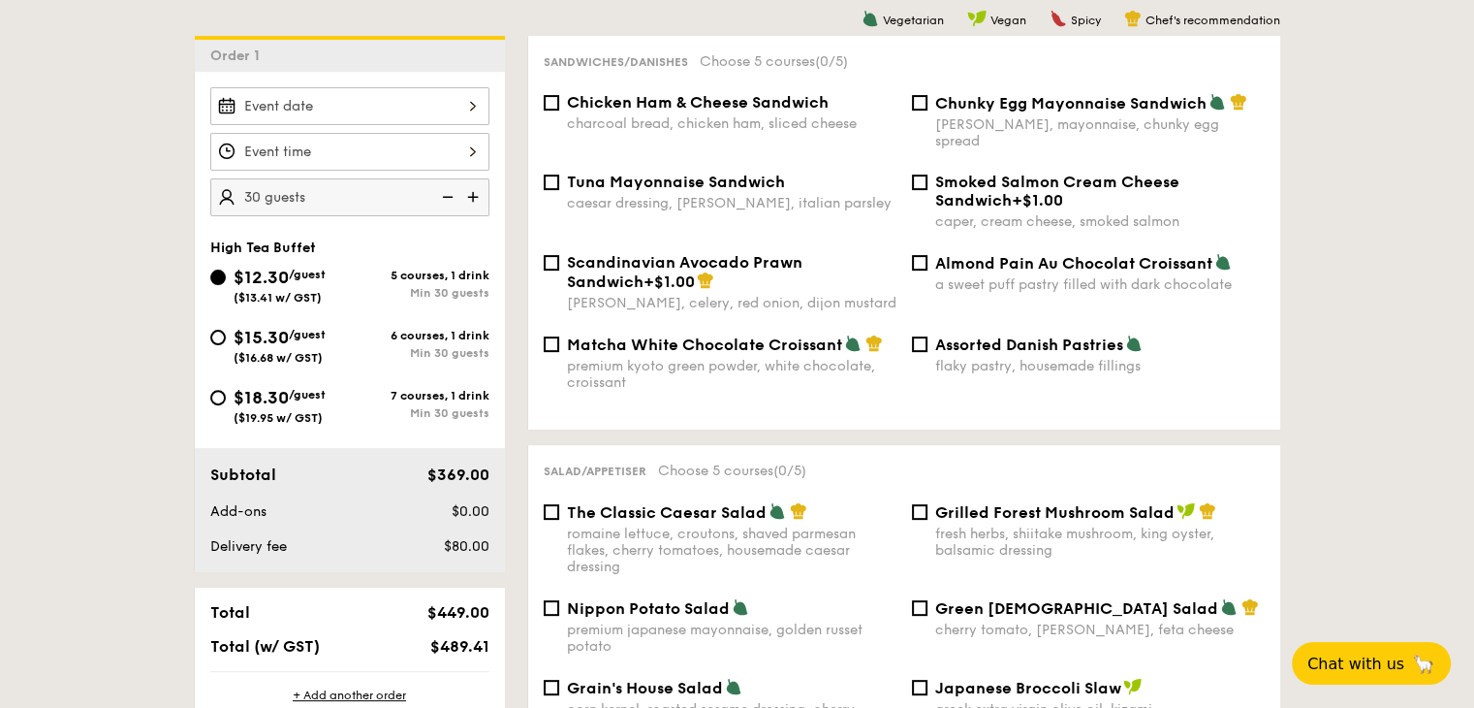
click at [434, 133] on div at bounding box center [349, 152] width 279 height 38
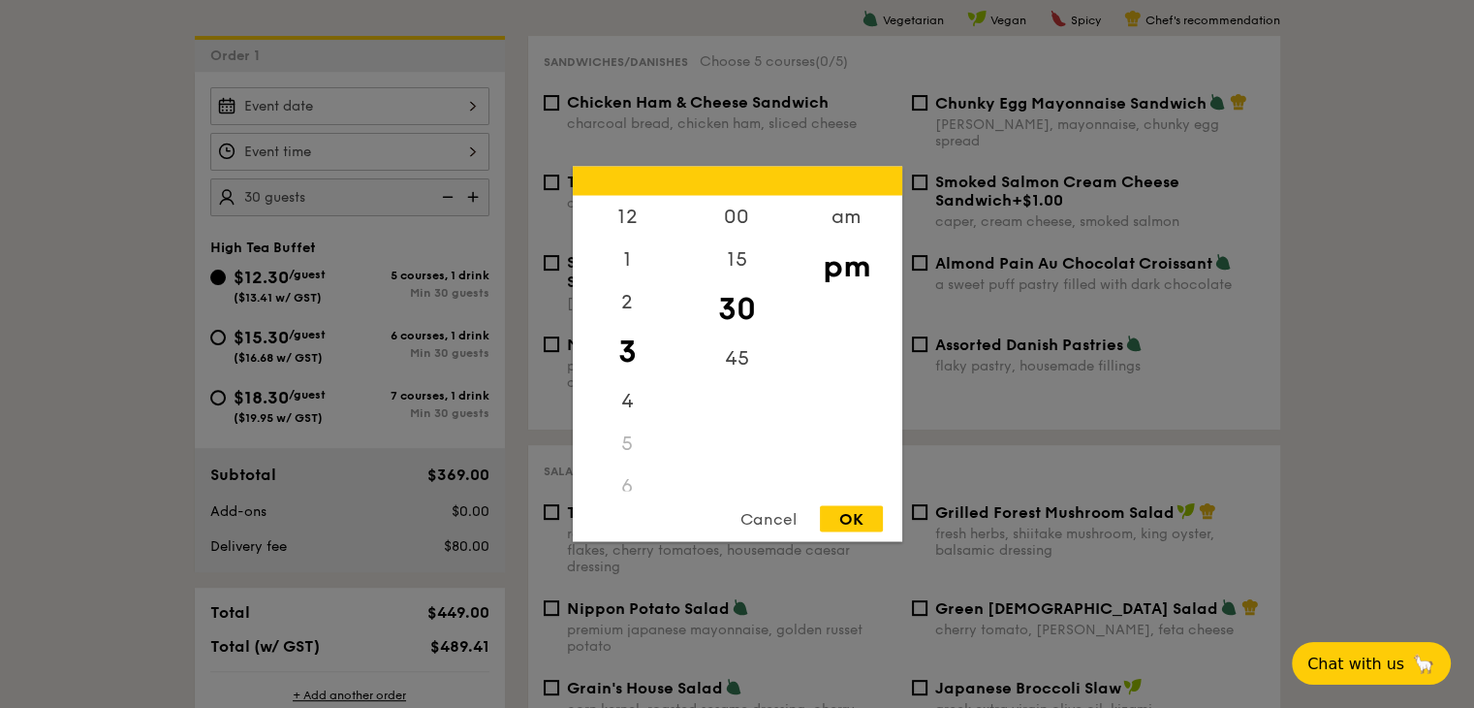
click at [347, 64] on div at bounding box center [737, 354] width 1474 height 708
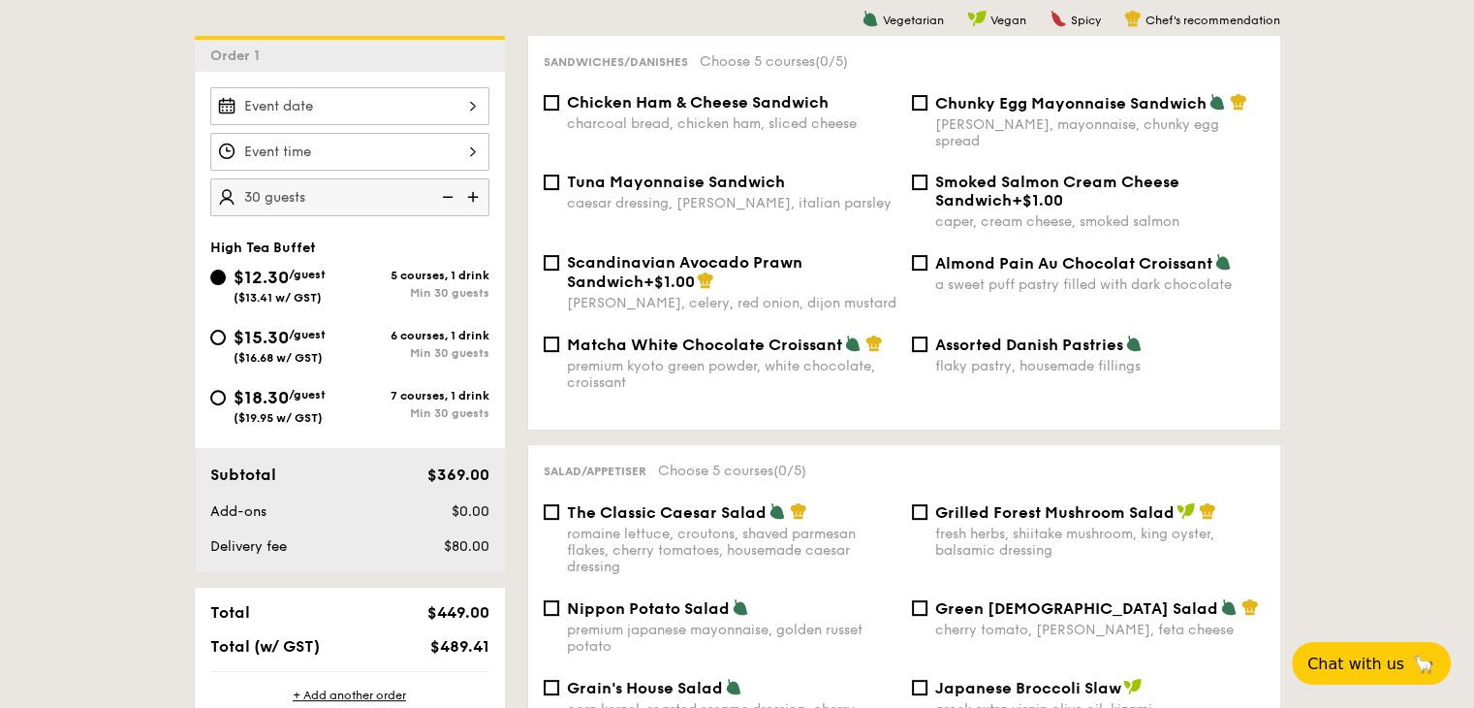
click at [354, 91] on div at bounding box center [737, 354] width 1474 height 708
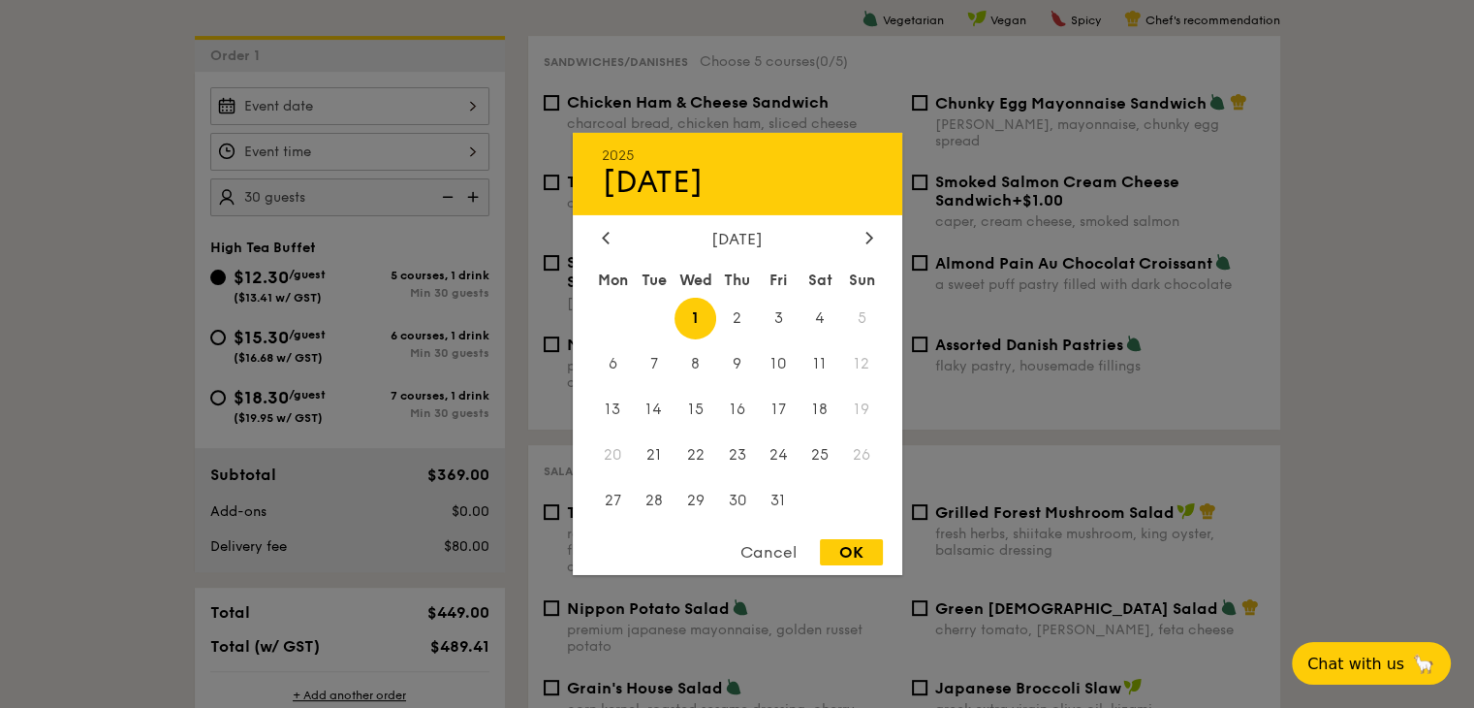
click at [339, 107] on div "2025 Oct 01 October 2025 Mon Tue Wed Thu Fri Sat Sun 1 2 3 4 5 6 7 8 9 10 11 12…" at bounding box center [349, 106] width 279 height 38
click at [852, 230] on div "October 2025" at bounding box center [737, 239] width 271 height 18
click at [857, 232] on div "October 2025" at bounding box center [737, 239] width 271 height 18
click at [863, 234] on div "October 2025" at bounding box center [738, 239] width 330 height 18
click at [863, 234] on div at bounding box center [869, 239] width 17 height 18
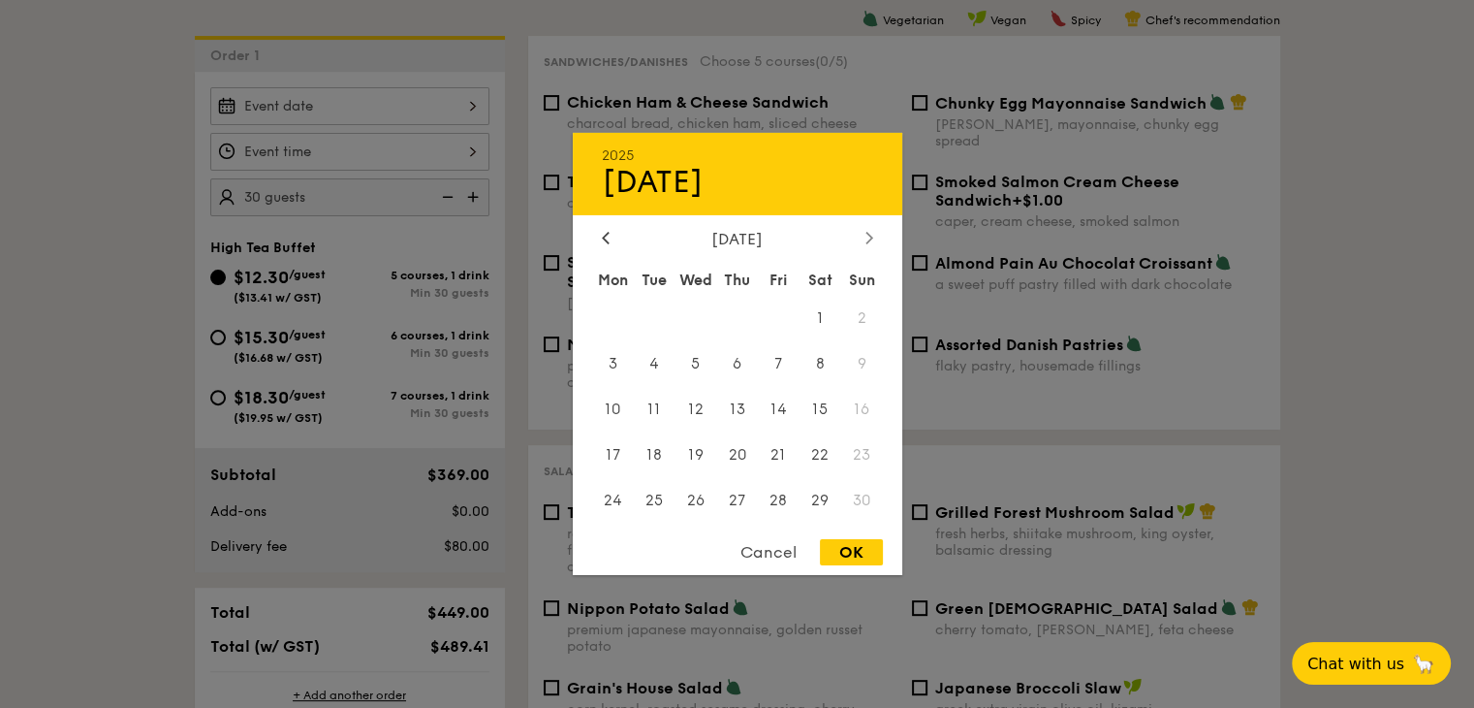
click at [866, 237] on icon at bounding box center [870, 237] width 8 height 13
click at [769, 414] on span "19" at bounding box center [779, 410] width 42 height 42
click at [859, 562] on div "OK" at bounding box center [851, 552] width 63 height 26
type input "Dec 19, 2025"
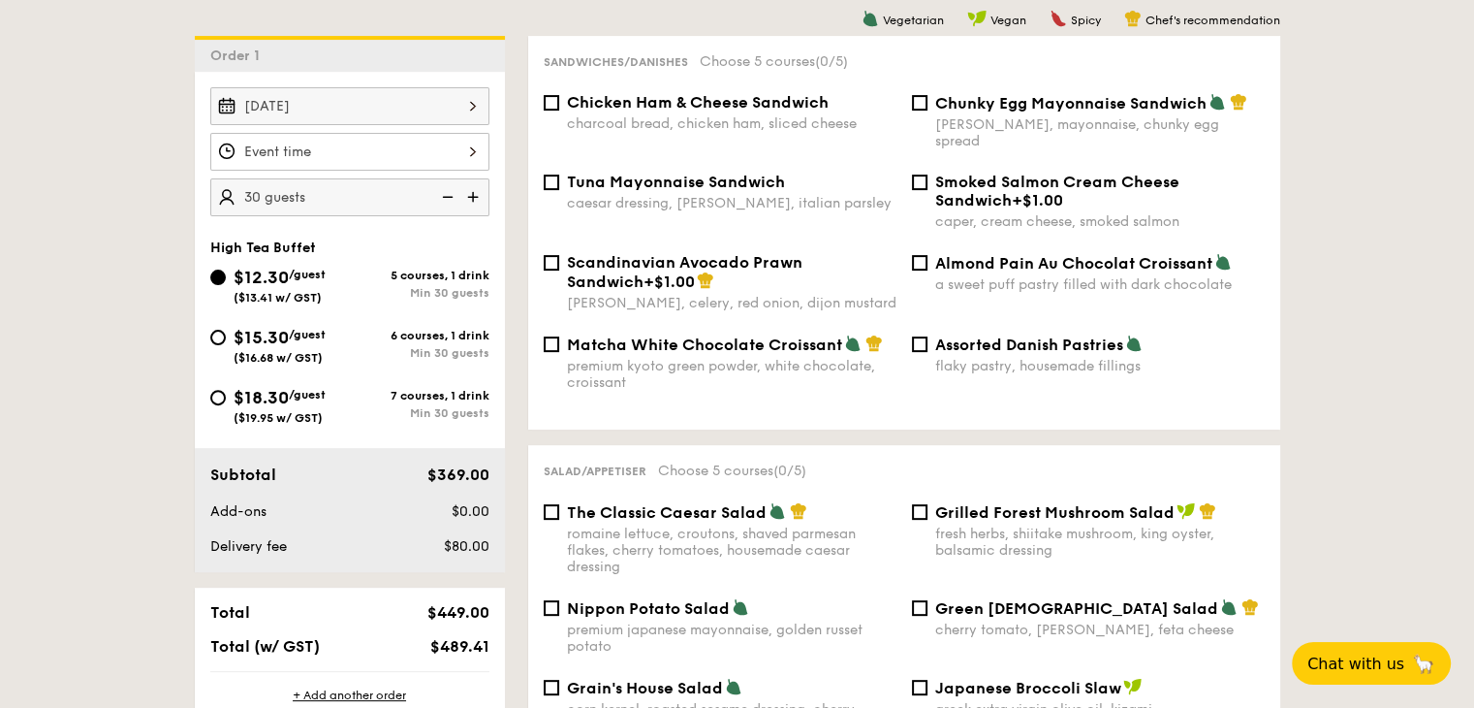
click at [857, 555] on div "OK" at bounding box center [851, 552] width 63 height 26
click at [384, 156] on div at bounding box center [349, 152] width 279 height 38
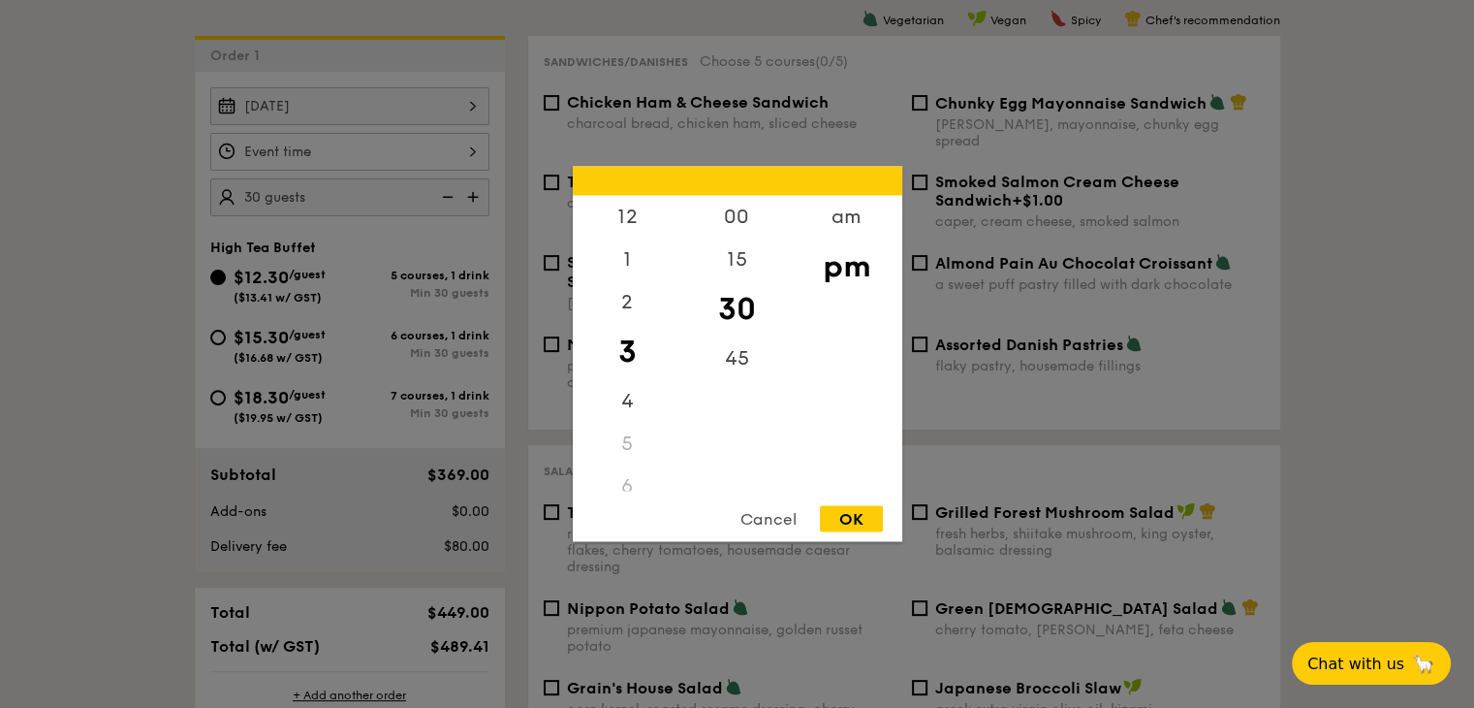
click at [828, 515] on div "OK" at bounding box center [851, 519] width 63 height 26
type input "3:30PM"
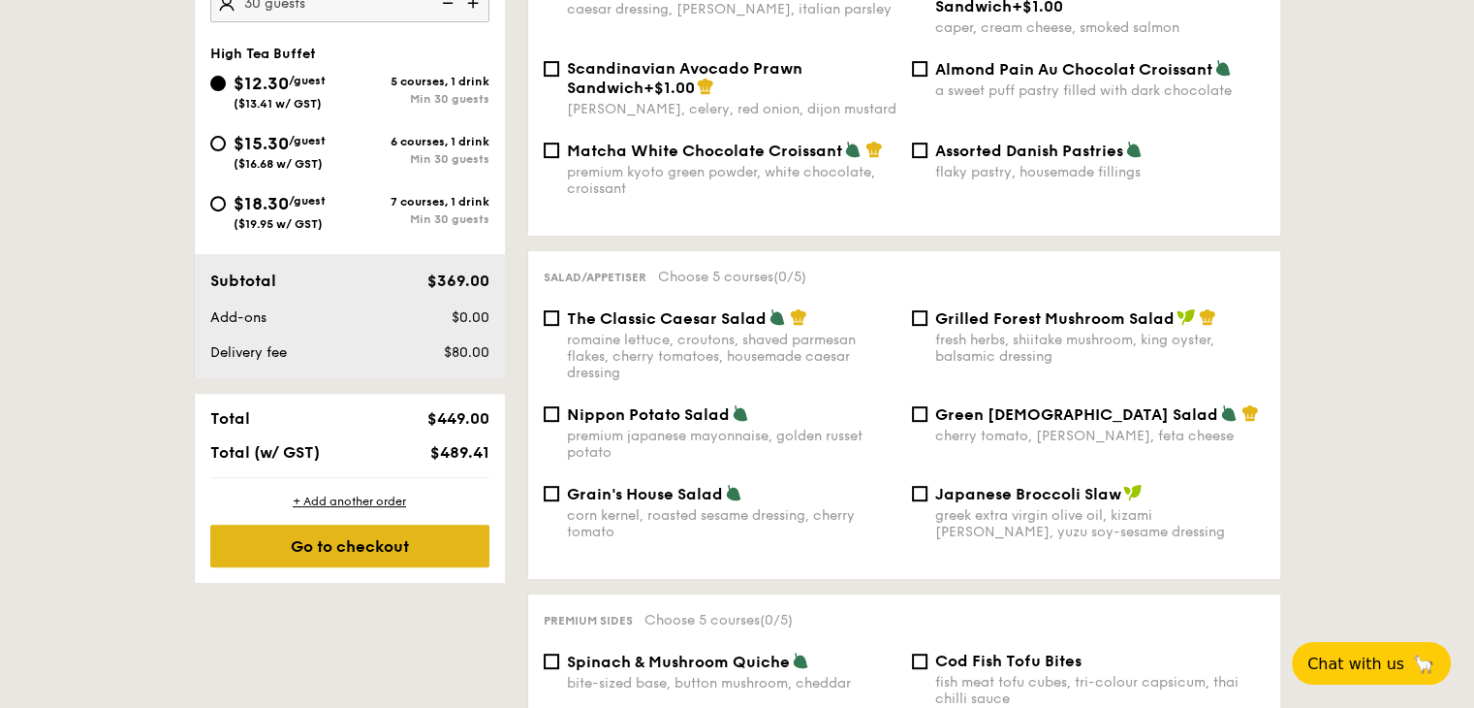
click at [382, 545] on div "Go to checkout" at bounding box center [349, 545] width 279 height 43
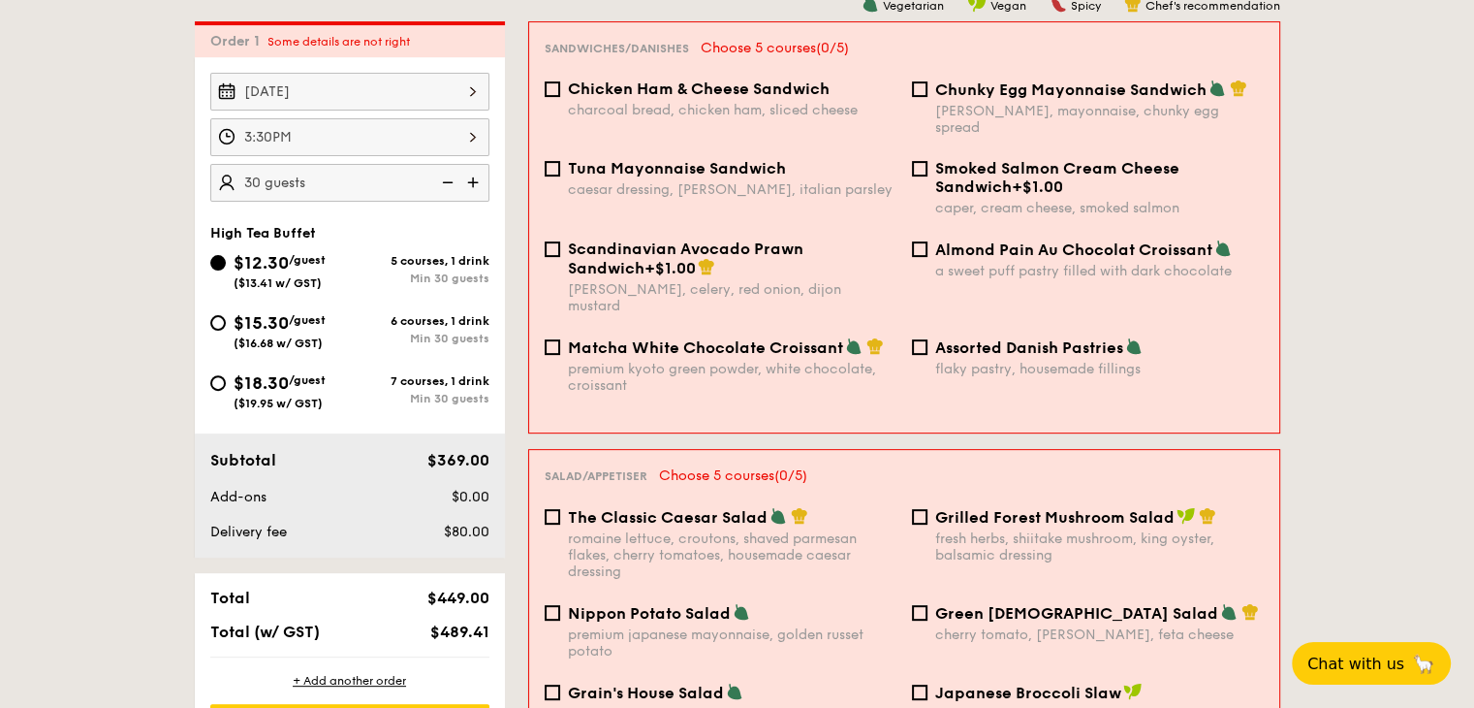
scroll to position [556, 0]
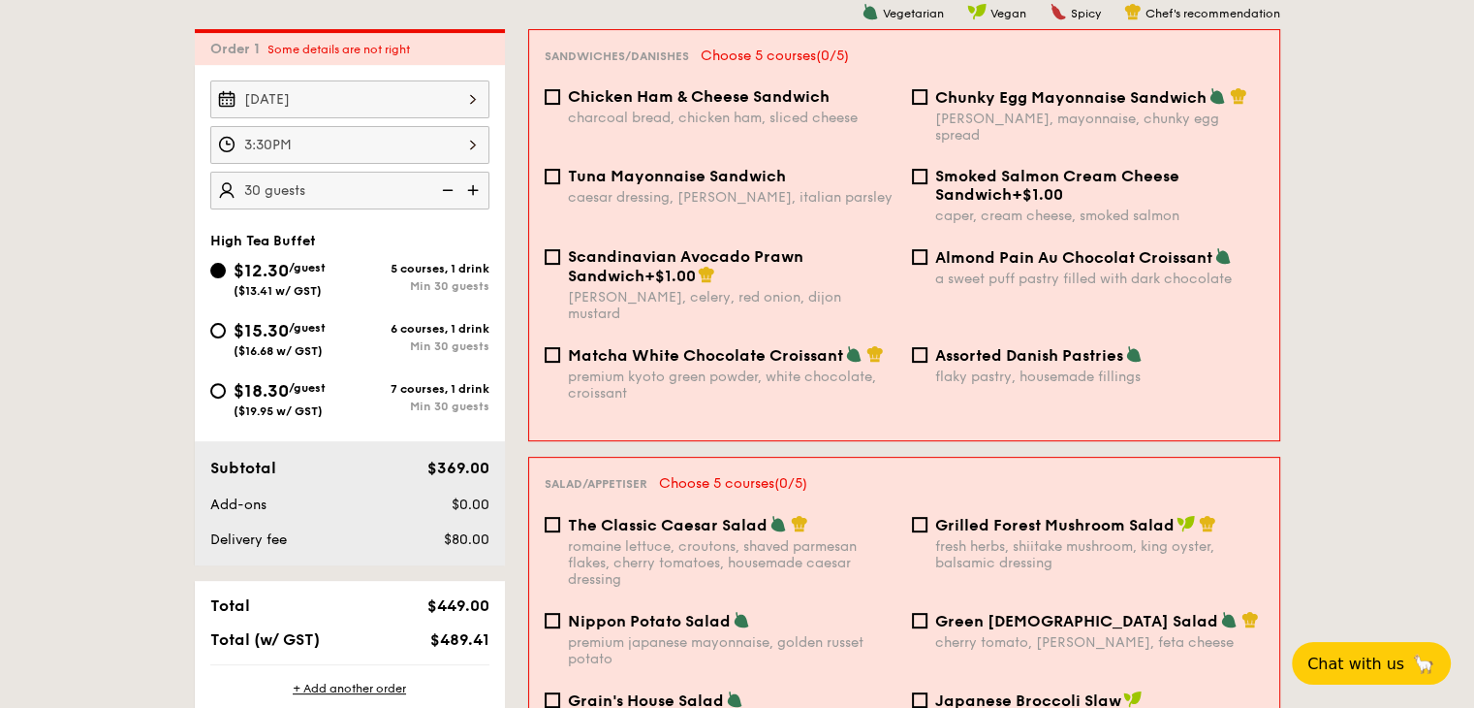
click at [664, 106] on div "Chicken Ham & Cheese Sandwich charcoal bread, chicken ham, sliced cheese" at bounding box center [732, 106] width 329 height 39
click at [560, 105] on input "Chicken Ham & Cheese Sandwich charcoal bread, chicken ham, sliced cheese" at bounding box center [553, 97] width 16 height 16
checkbox input "true"
click at [755, 301] on div "Scandinavian Avocado Prawn Sandwich +$1.00 dill, celery, red onion, dijon musta…" at bounding box center [904, 296] width 735 height 98
drag, startPoint x: 736, startPoint y: 336, endPoint x: 747, endPoint y: 256, distance: 81.3
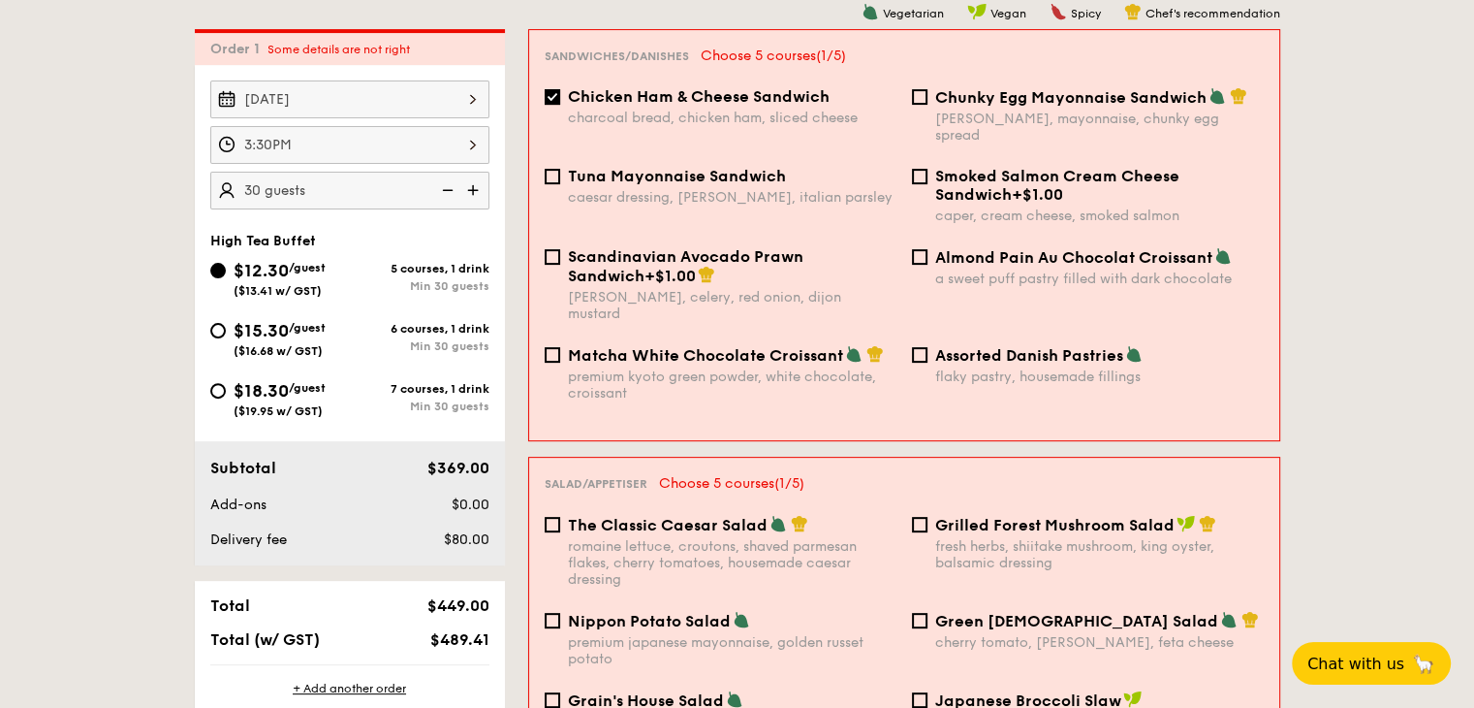
click at [734, 345] on div "Matcha White Chocolate Croissant premium kyoto green powder, white chocolate, c…" at bounding box center [732, 373] width 329 height 56
click at [560, 347] on input "Matcha White Chocolate Croissant premium kyoto green powder, white chocolate, c…" at bounding box center [553, 355] width 16 height 16
checkbox input "true"
click at [747, 256] on div "Scandinavian Avocado Prawn Sandwich +$1.00" at bounding box center [732, 266] width 329 height 38
click at [560, 256] on input "Scandinavian Avocado Prawn Sandwich +$1.00 dill, celery, red onion, dijon musta…" at bounding box center [553, 257] width 16 height 16
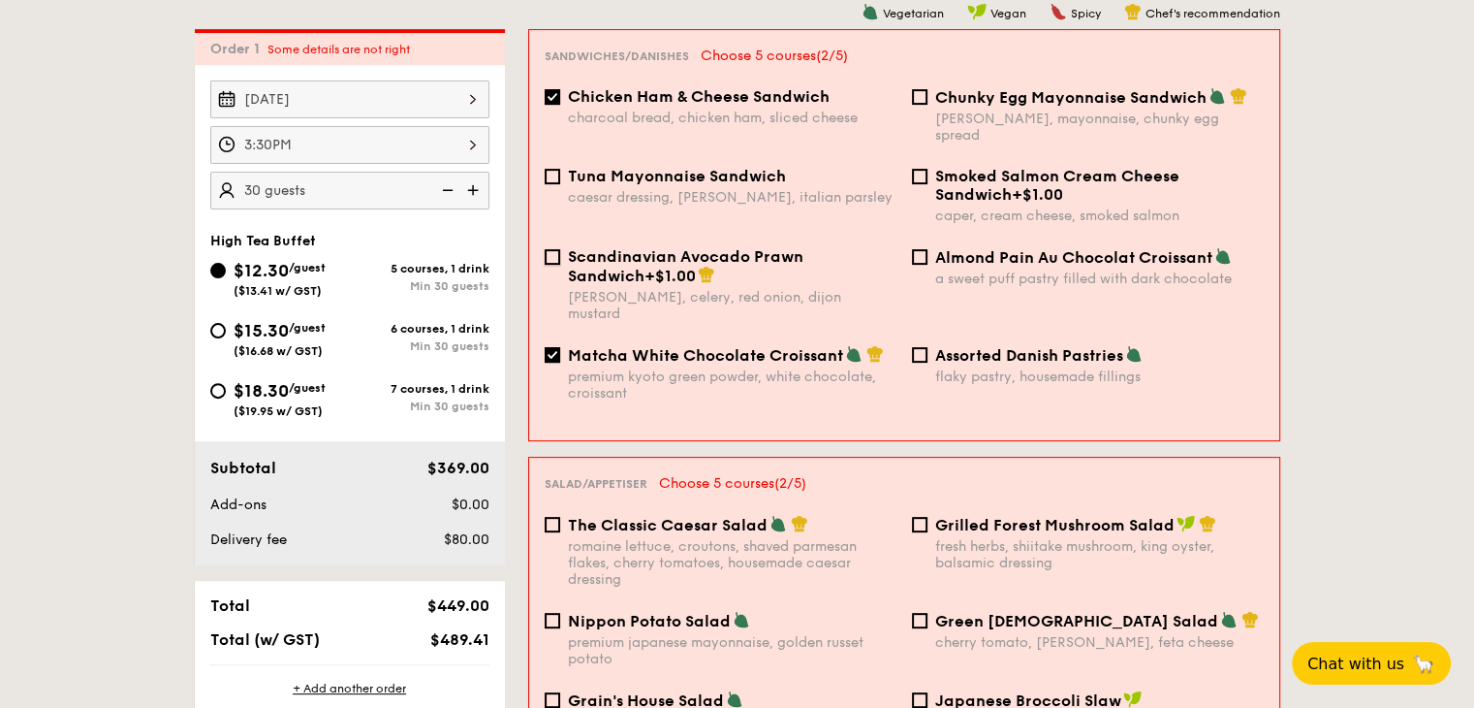
checkbox input "true"
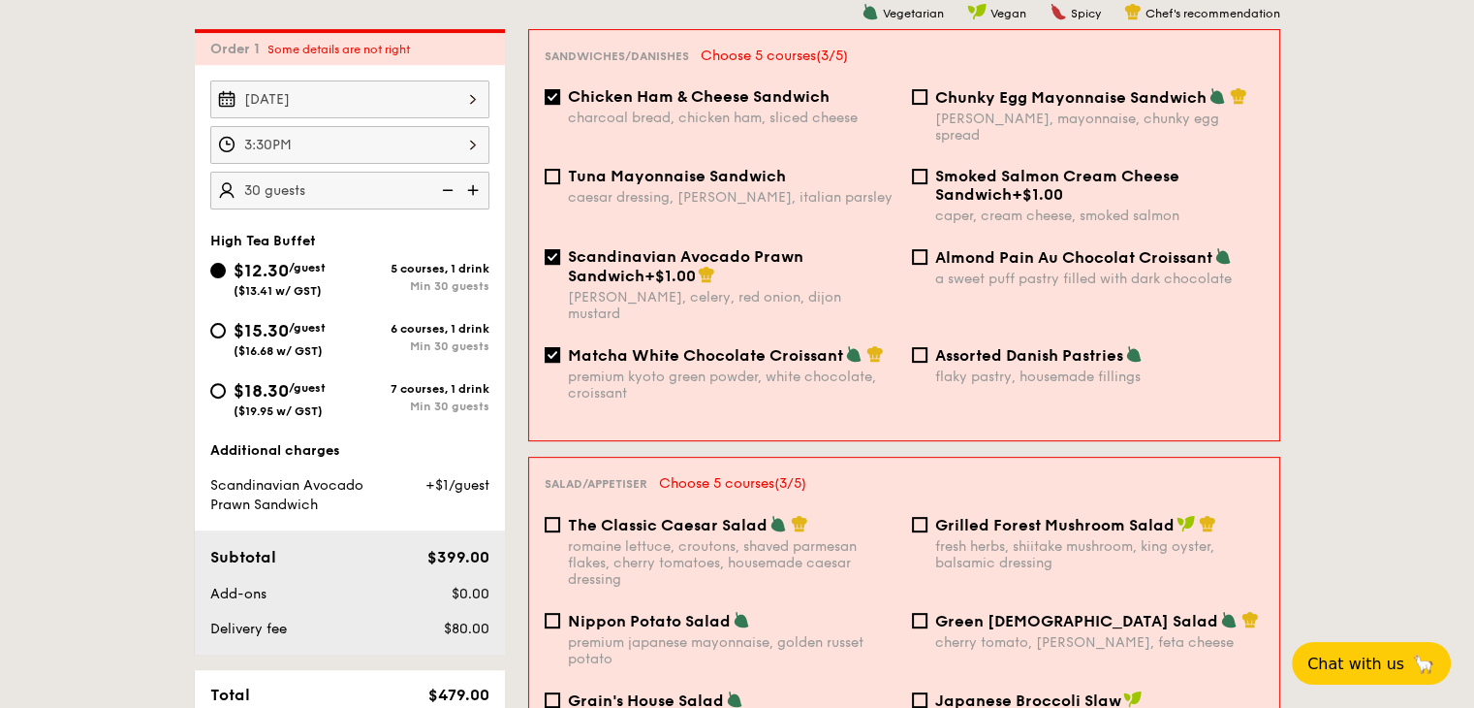
click at [963, 270] on div "a sweet puff pastry filled with dark chocolate" at bounding box center [1099, 278] width 329 height 16
click at [928, 262] on input "Almond Pain Au Chocolat Croissant a sweet puff pastry filled with dark chocolate" at bounding box center [920, 257] width 16 height 16
checkbox input "true"
click at [972, 516] on span "Grilled Forest Mushroom Salad" at bounding box center [1054, 525] width 239 height 18
click at [928, 517] on input "Grilled Forest Mushroom Salad fresh herbs, shiitake mushroom, king oyster, bals…" at bounding box center [920, 525] width 16 height 16
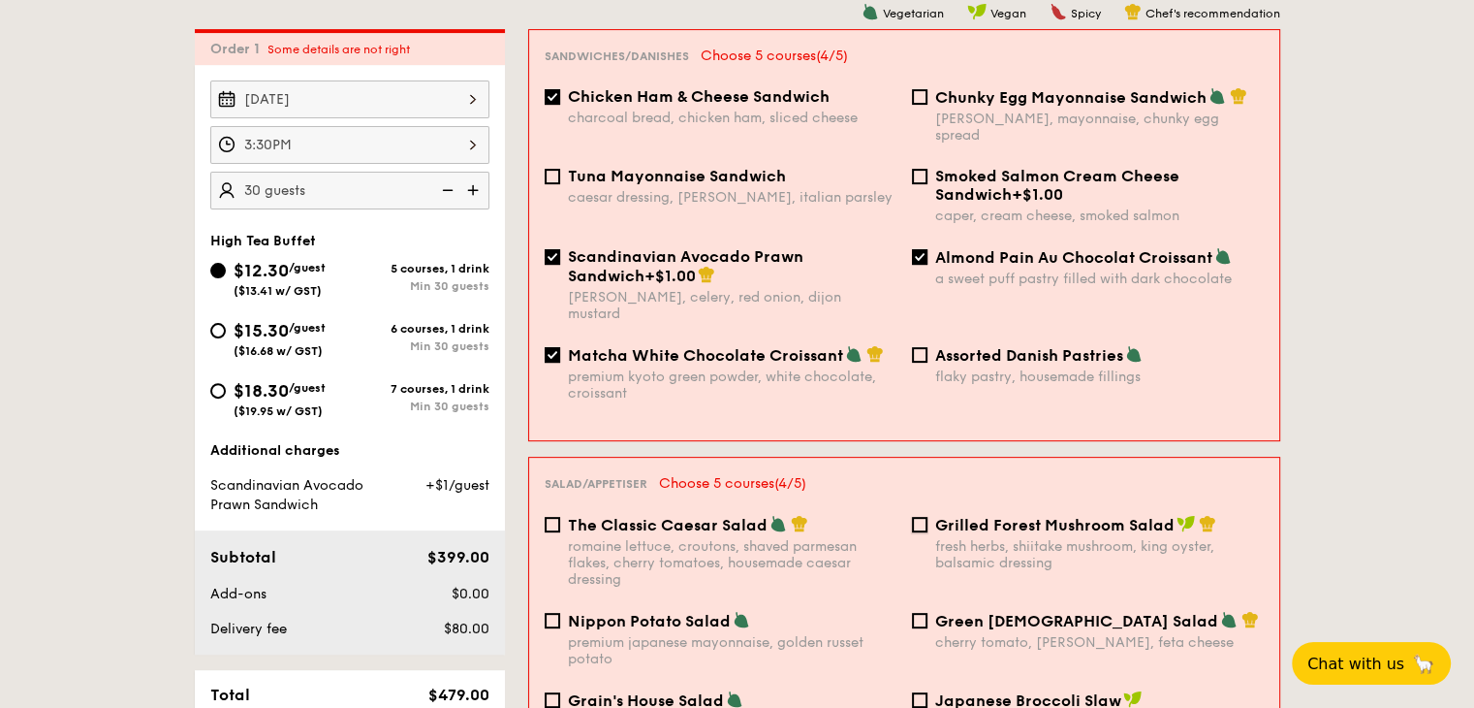
checkbox input "true"
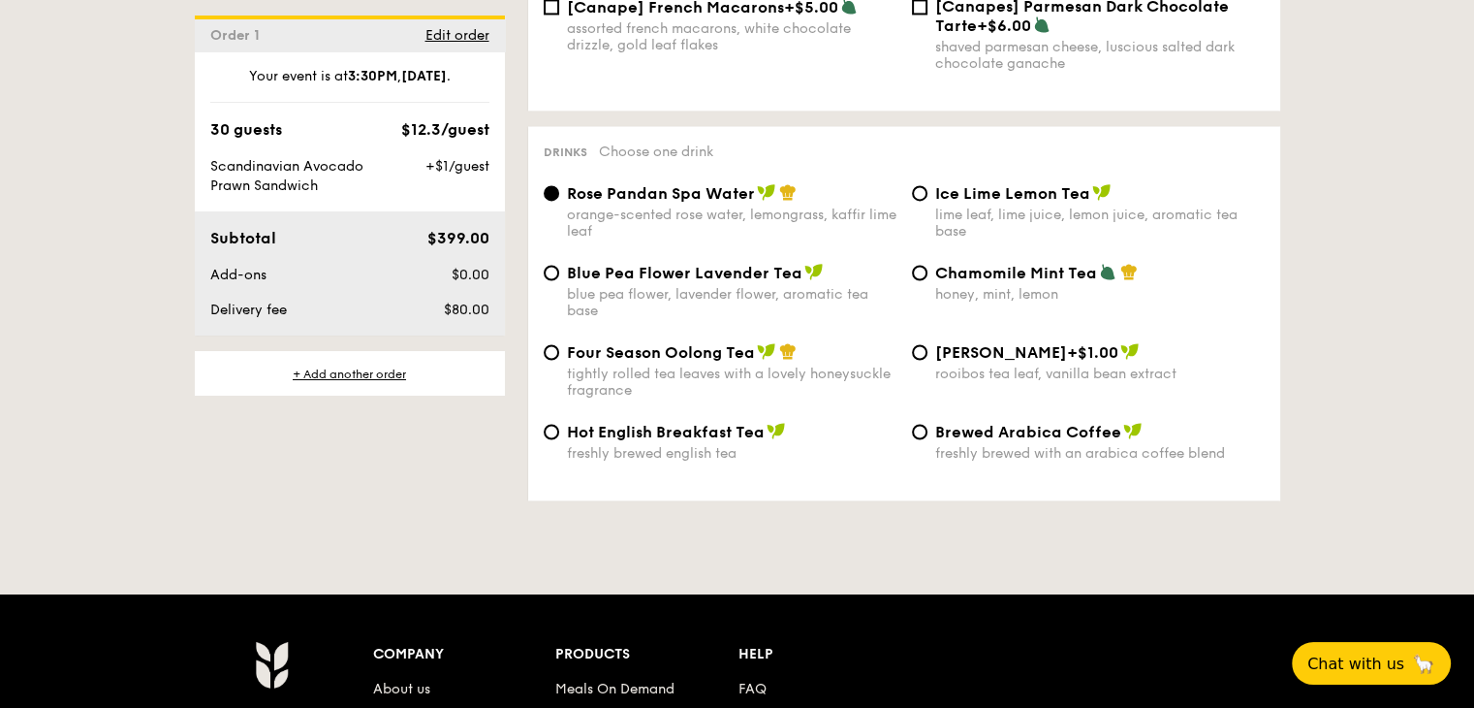
scroll to position [3174, 0]
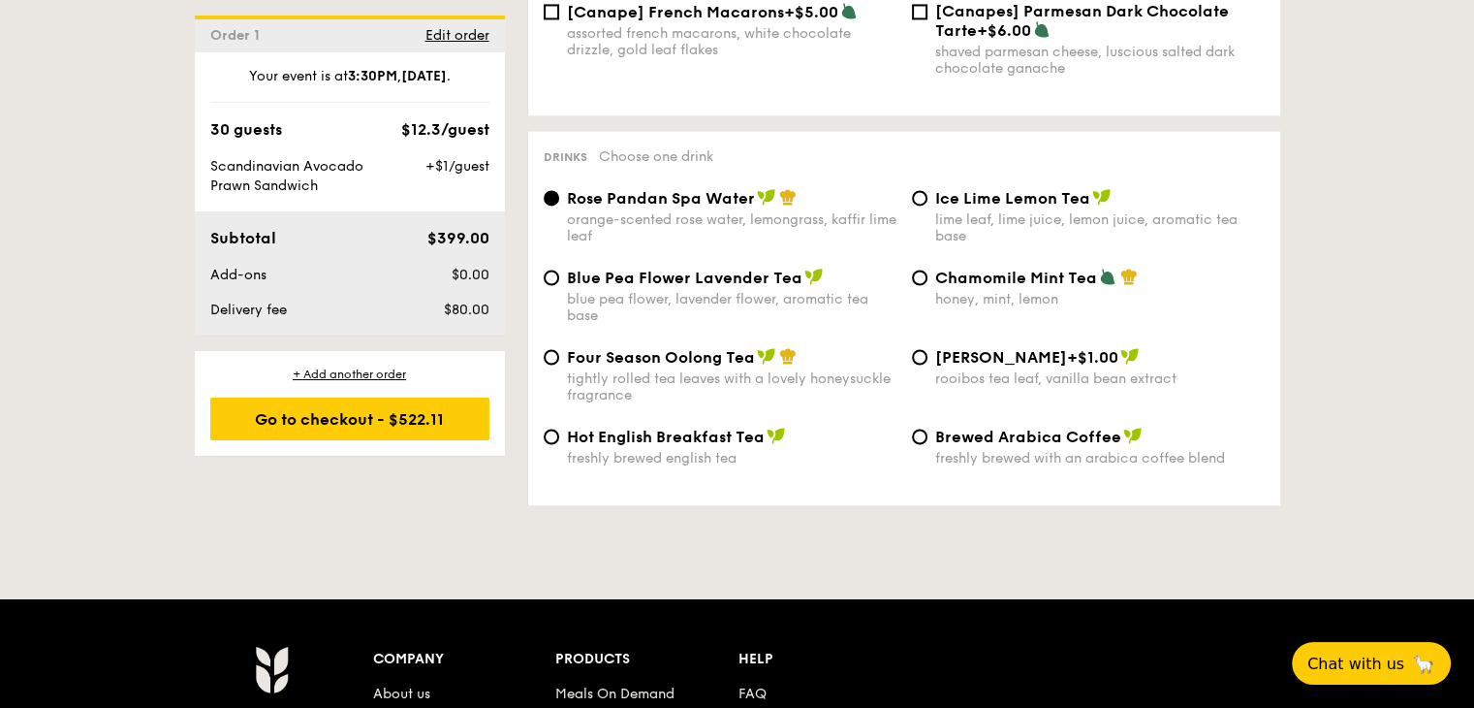
click at [718, 287] on span "Blue Pea Flower Lavender Tea" at bounding box center [685, 278] width 236 height 18
click at [559, 285] on input "Blue Pea Flower Lavender Tea blue pea flower, lavender flower, aromatic tea base" at bounding box center [552, 277] width 16 height 16
radio input "true"
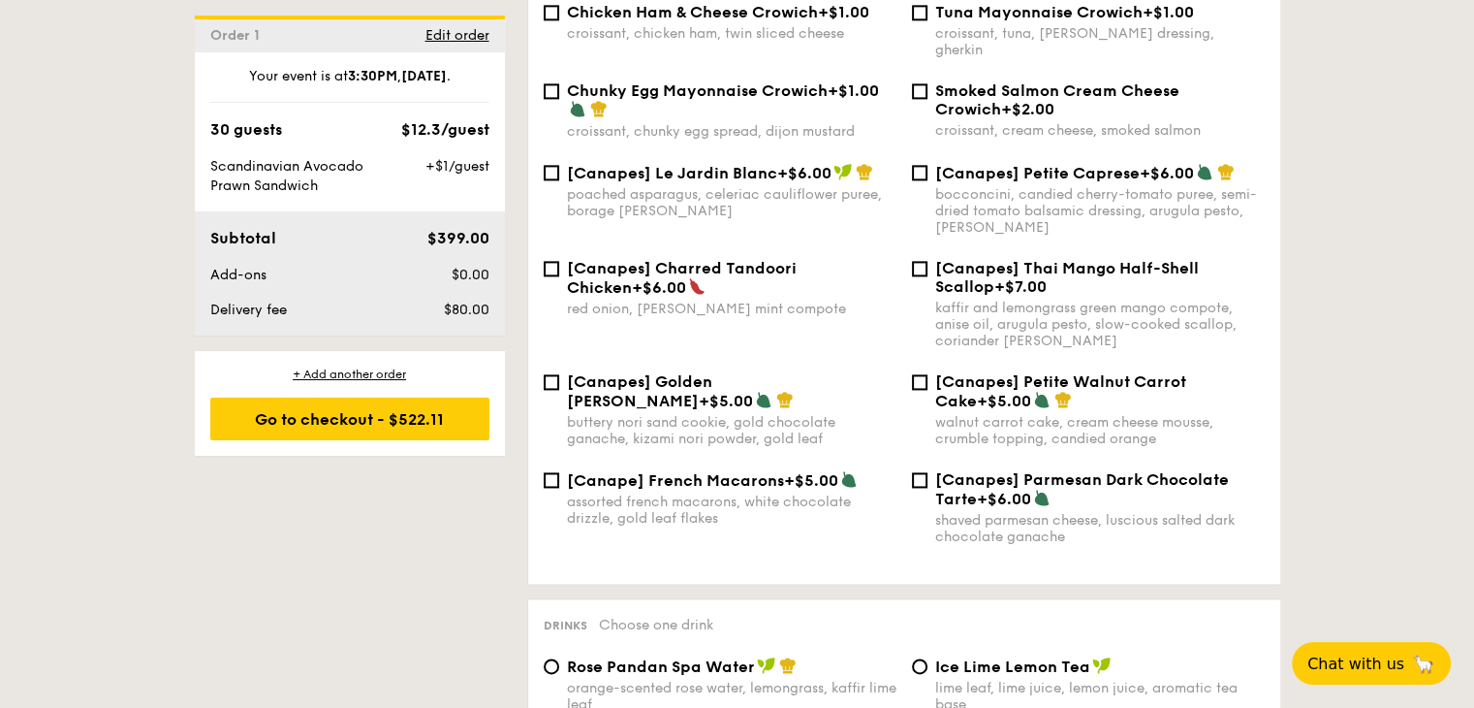
scroll to position [2689, 0]
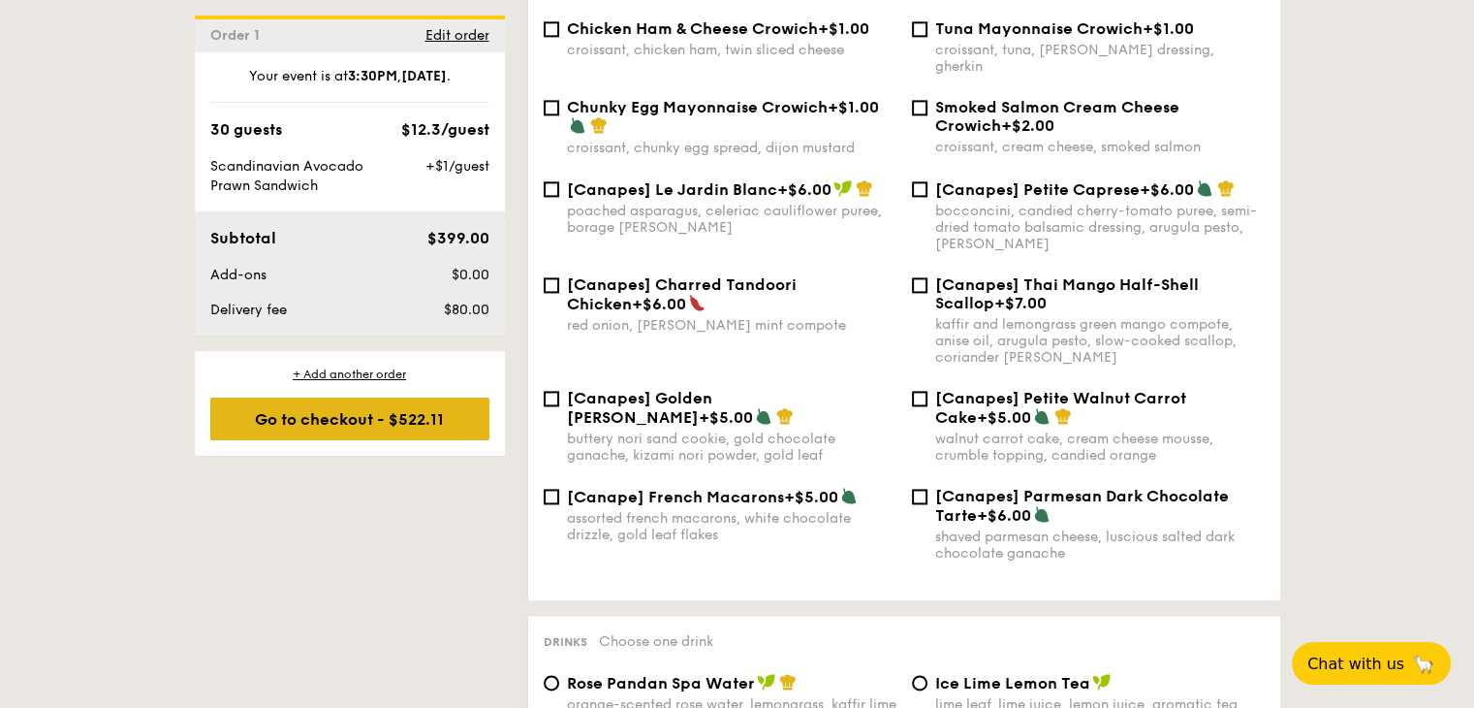
click at [261, 436] on div "Go to checkout - $522.11" at bounding box center [349, 418] width 279 height 43
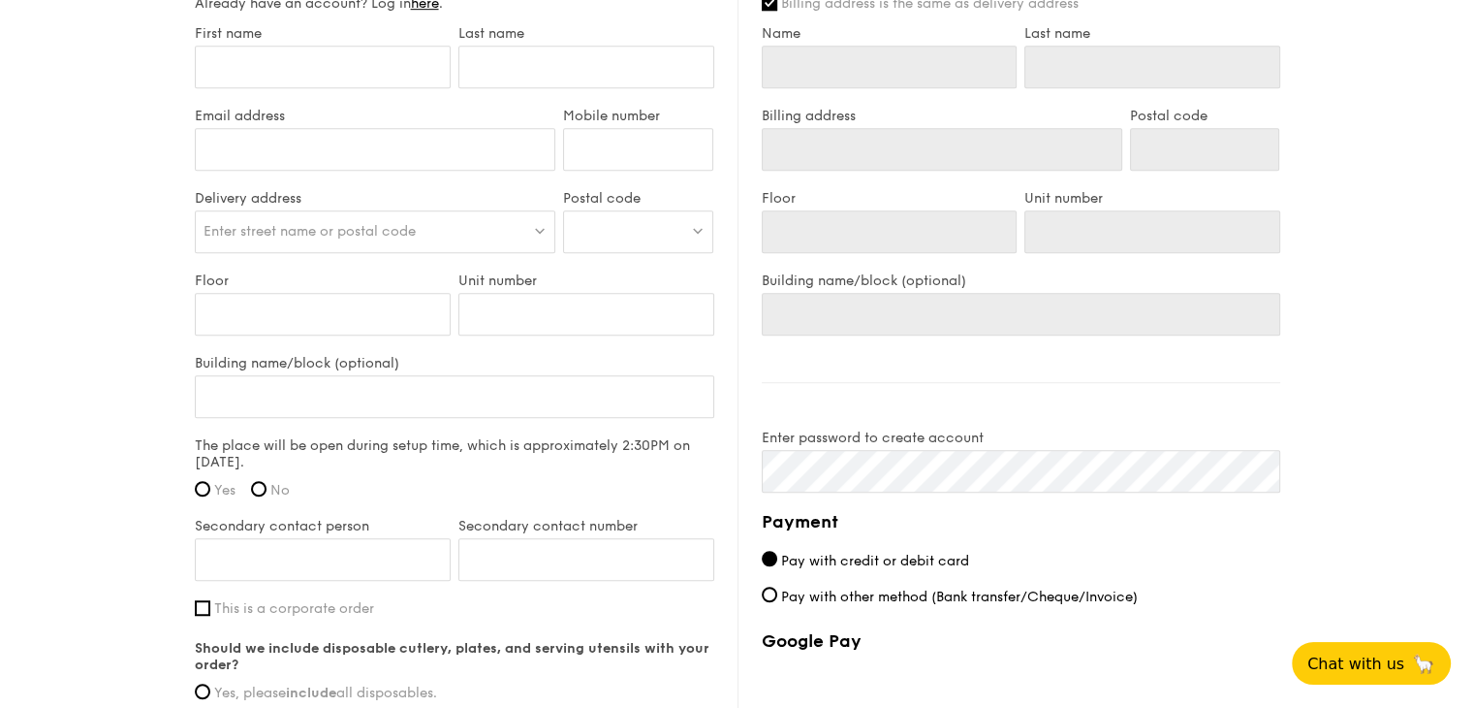
scroll to position [1229, 0]
